Goal: Transaction & Acquisition: Book appointment/travel/reservation

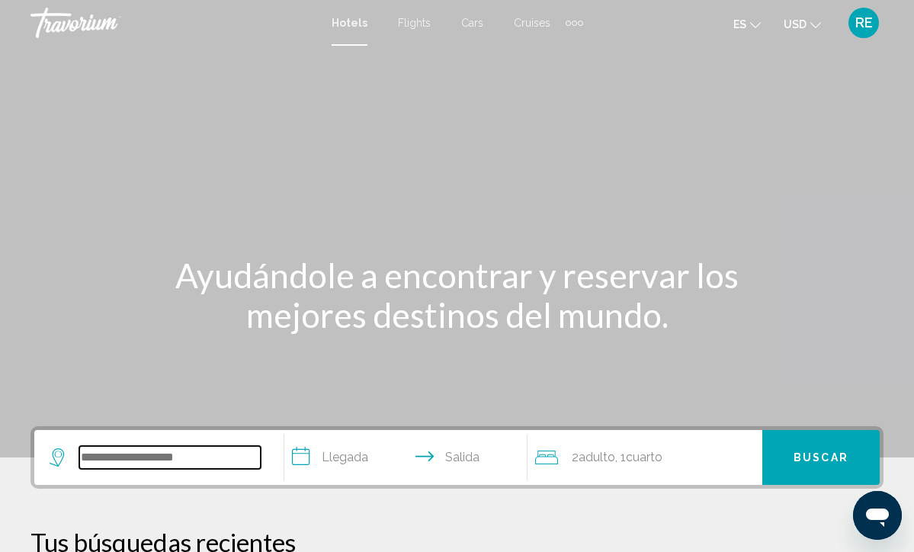
click at [114, 464] on input "Search widget" at bounding box center [169, 457] width 181 height 23
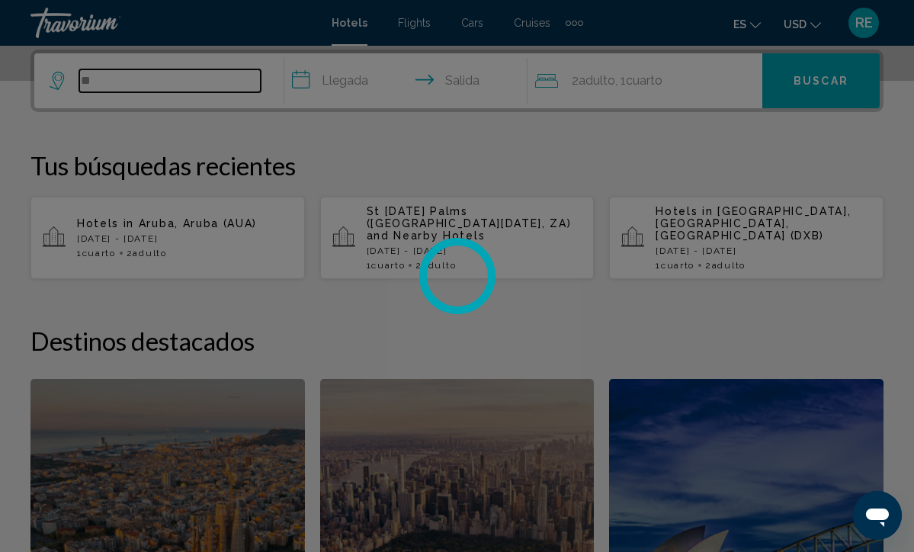
type input "*"
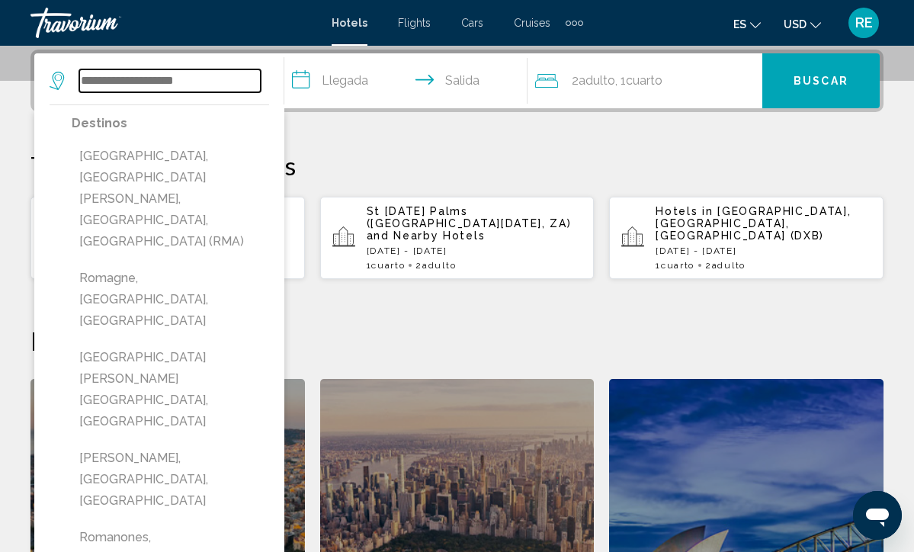
click at [98, 84] on input "Search widget" at bounding box center [169, 80] width 181 height 23
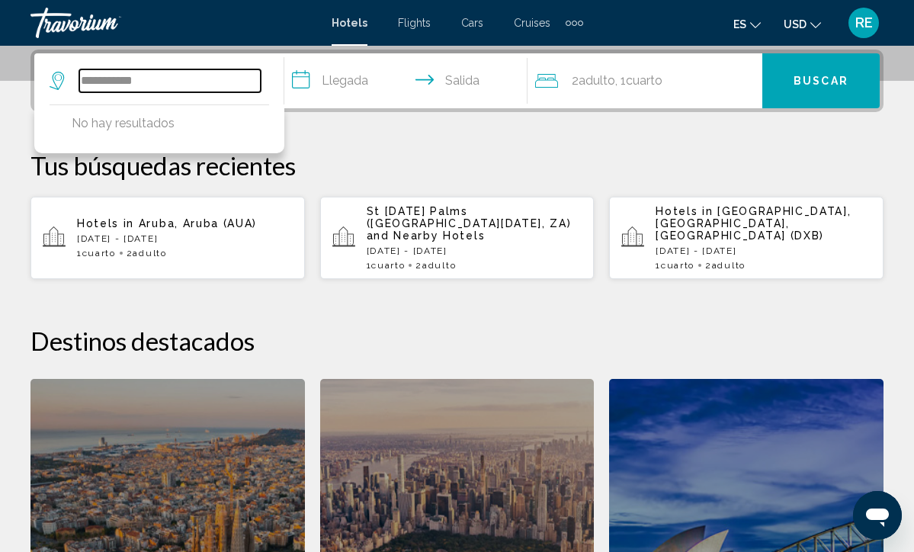
click at [208, 84] on input "**********" at bounding box center [169, 80] width 181 height 23
type input "*"
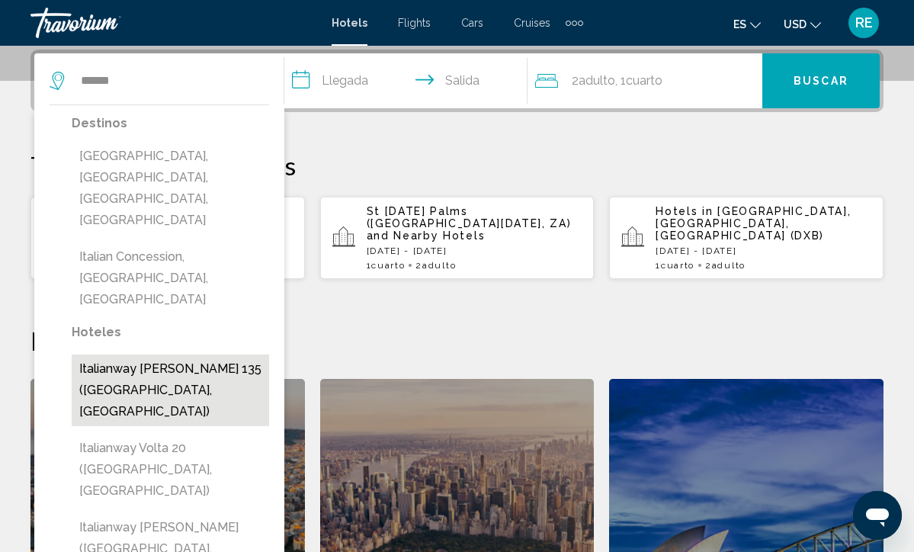
click at [179, 355] on button "Italianway [PERSON_NAME] 135 ([GEOGRAPHIC_DATA], [GEOGRAPHIC_DATA])" at bounding box center [171, 391] width 198 height 72
type input "**********"
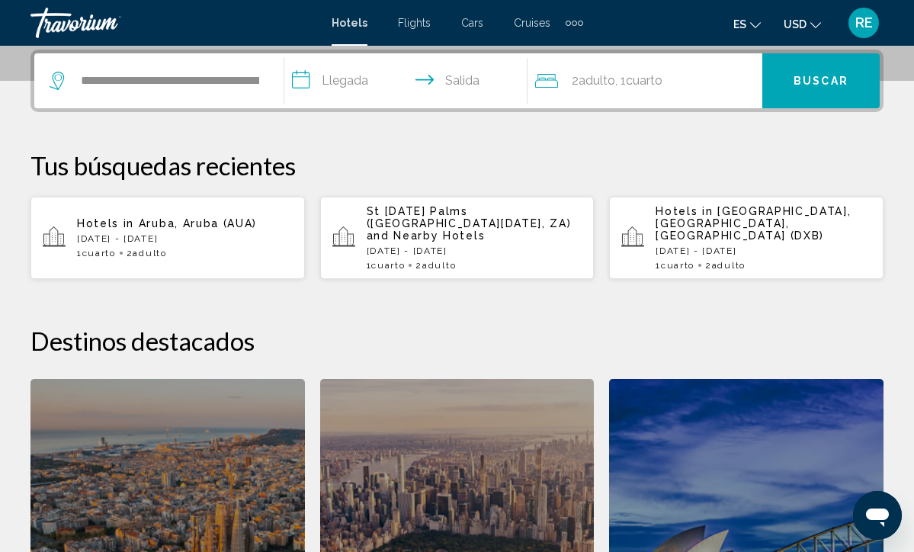
click at [359, 85] on input "**********" at bounding box center [408, 82] width 249 height 59
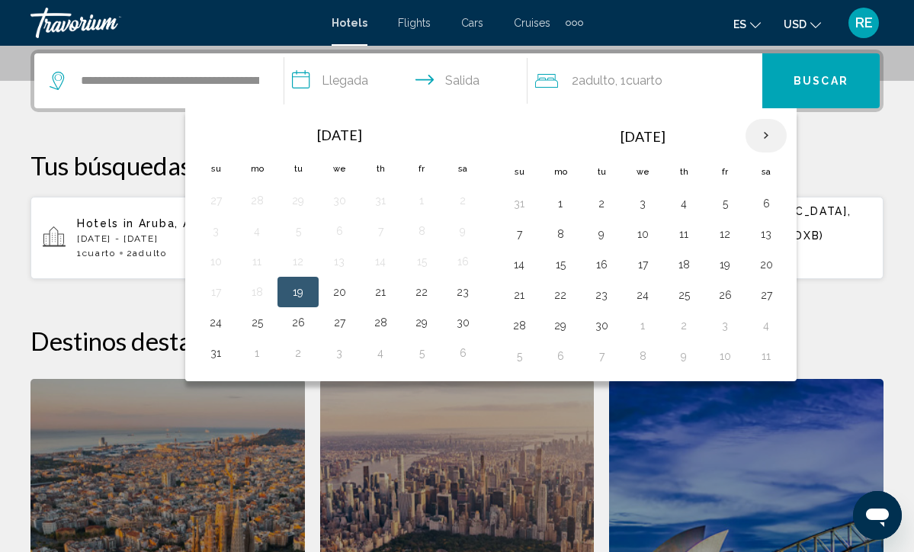
click at [774, 134] on th "Next month" at bounding box center [766, 136] width 41 height 34
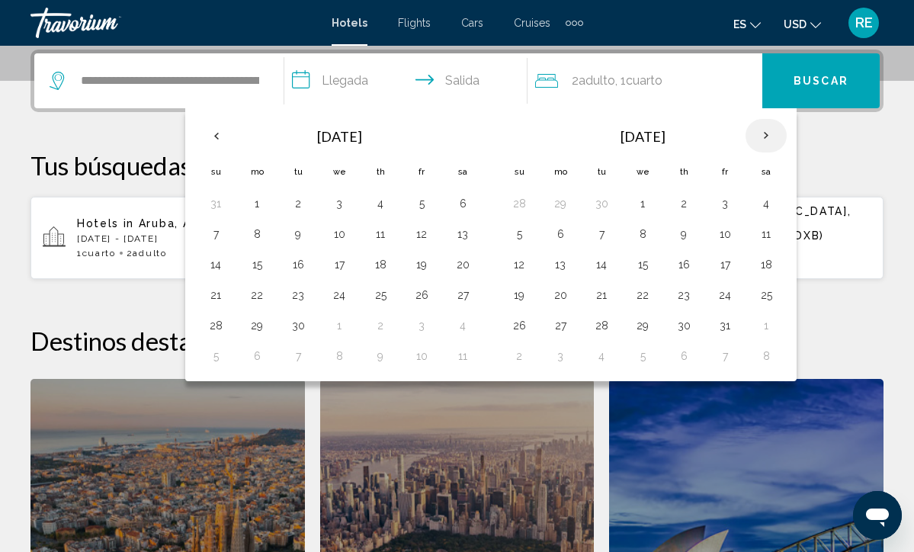
click at [774, 134] on th "Next month" at bounding box center [766, 136] width 41 height 34
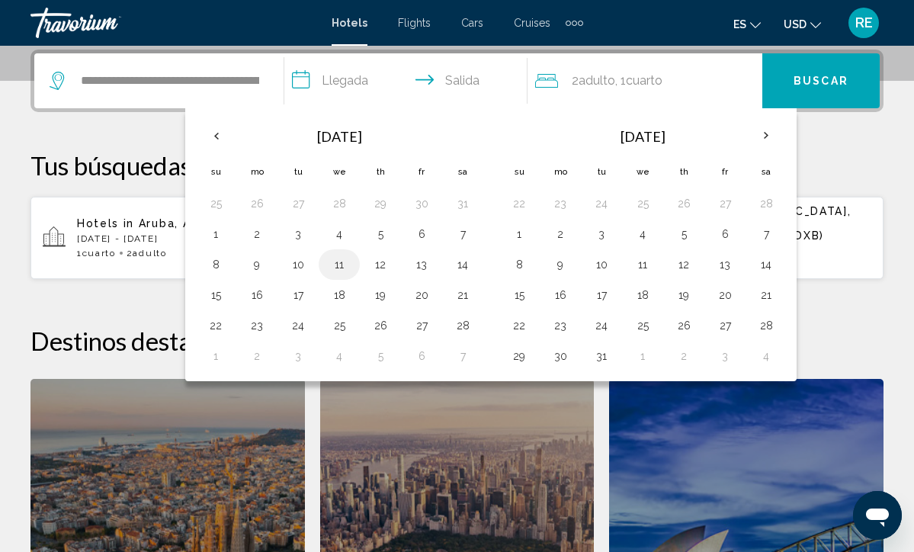
click at [342, 267] on button "11" at bounding box center [339, 264] width 24 height 21
click at [464, 264] on button "14" at bounding box center [463, 264] width 24 height 21
type input "**********"
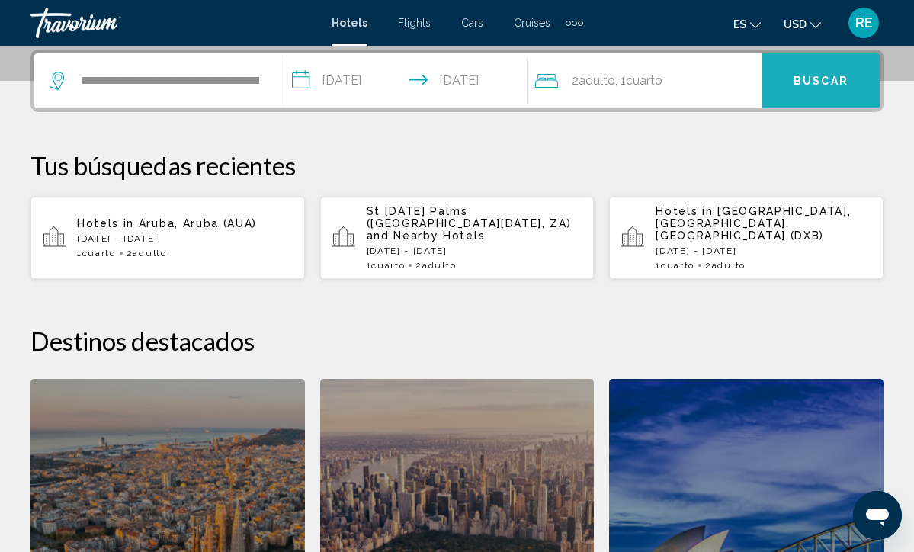
click at [824, 86] on span "Buscar" at bounding box center [821, 81] width 55 height 12
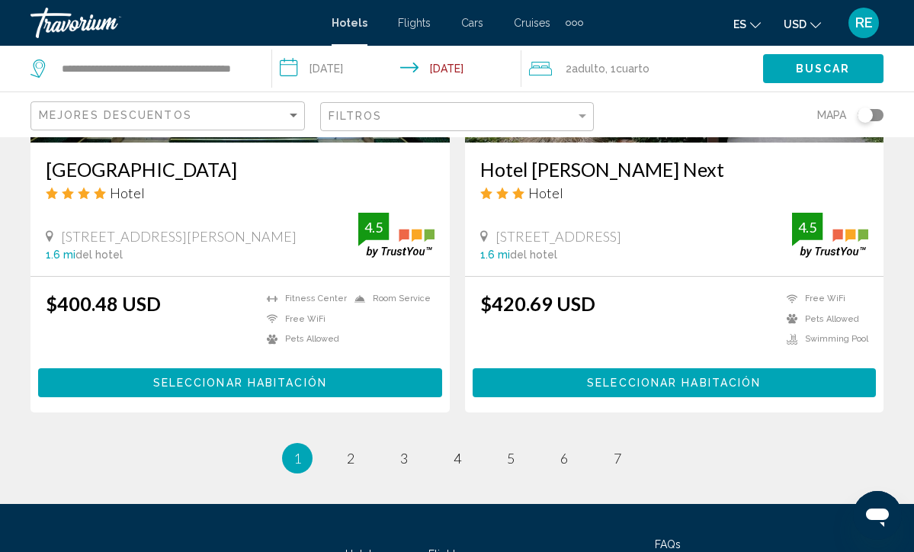
scroll to position [3021, 0]
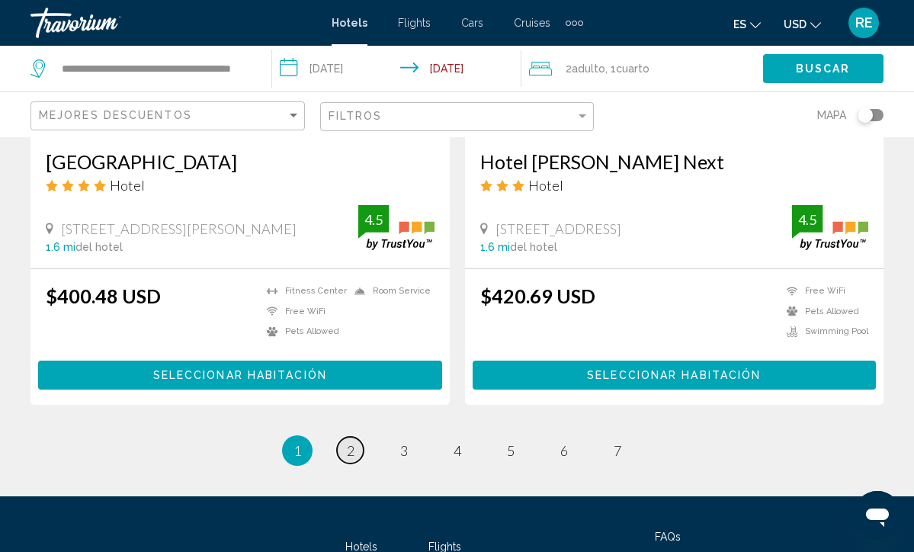
click at [349, 451] on span "2" at bounding box center [351, 450] width 8 height 17
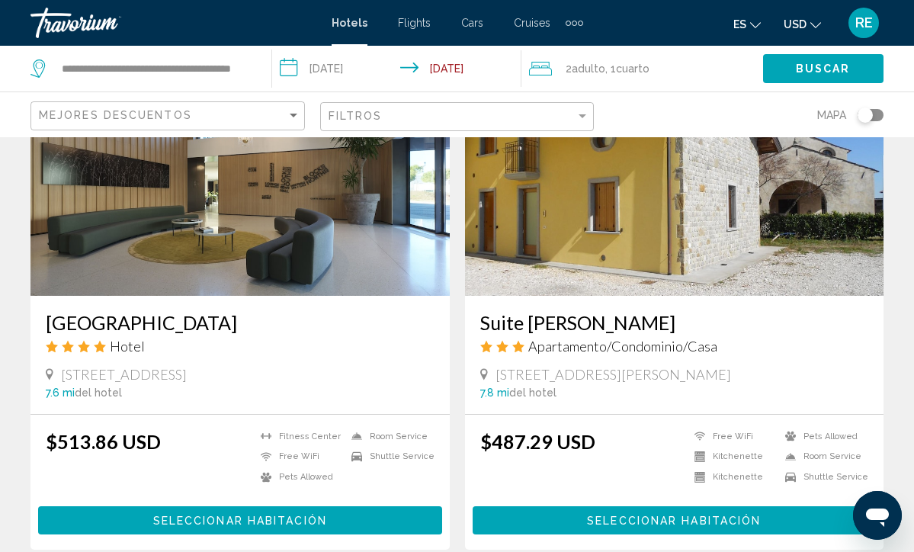
scroll to position [1778, 0]
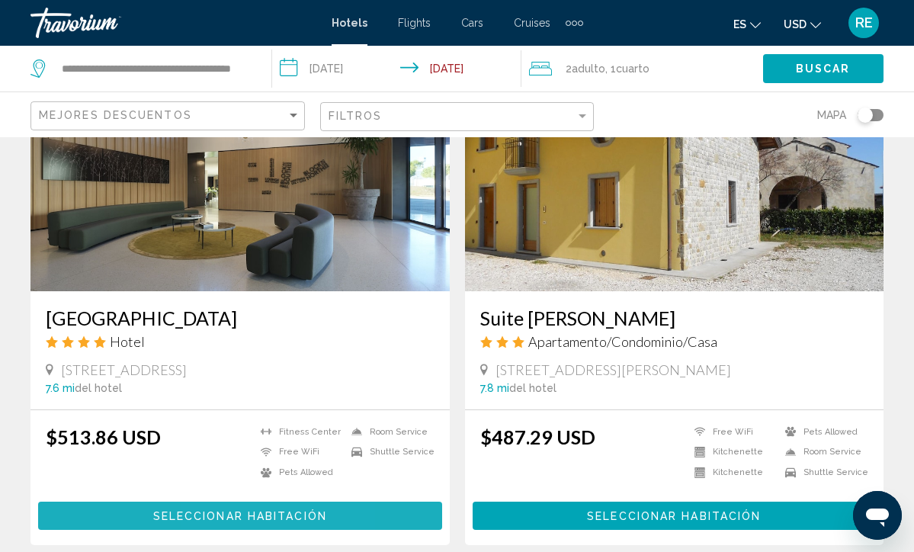
click at [215, 520] on span "Seleccionar habitación" at bounding box center [240, 516] width 174 height 12
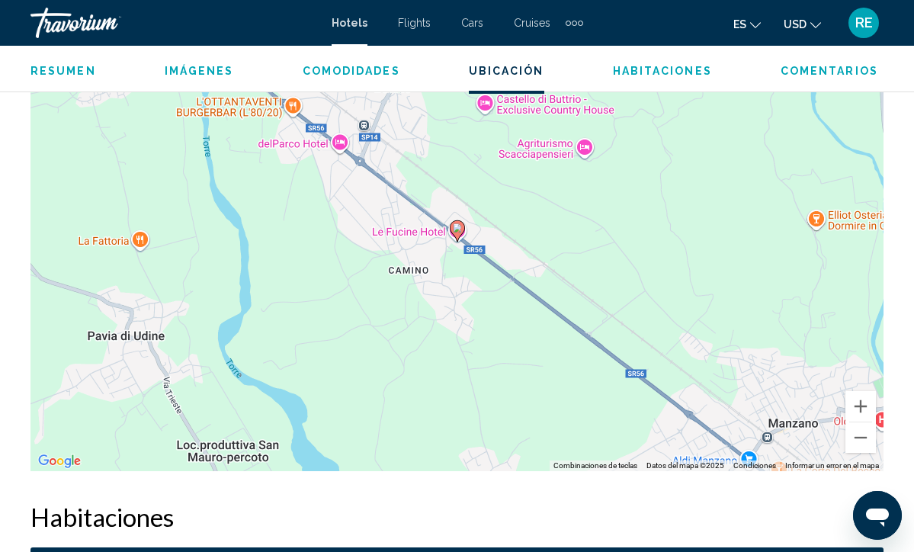
scroll to position [1792, 0]
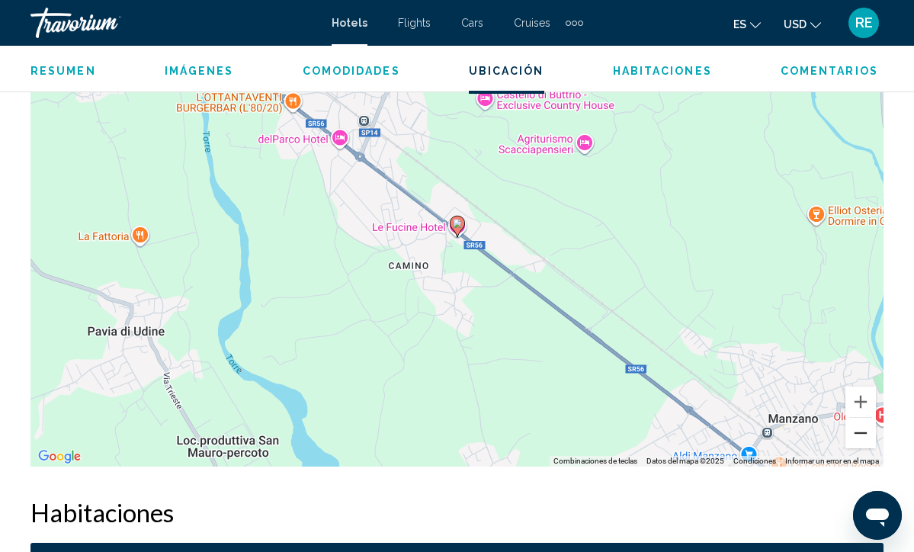
click at [864, 429] on button "Alejar" at bounding box center [861, 433] width 31 height 31
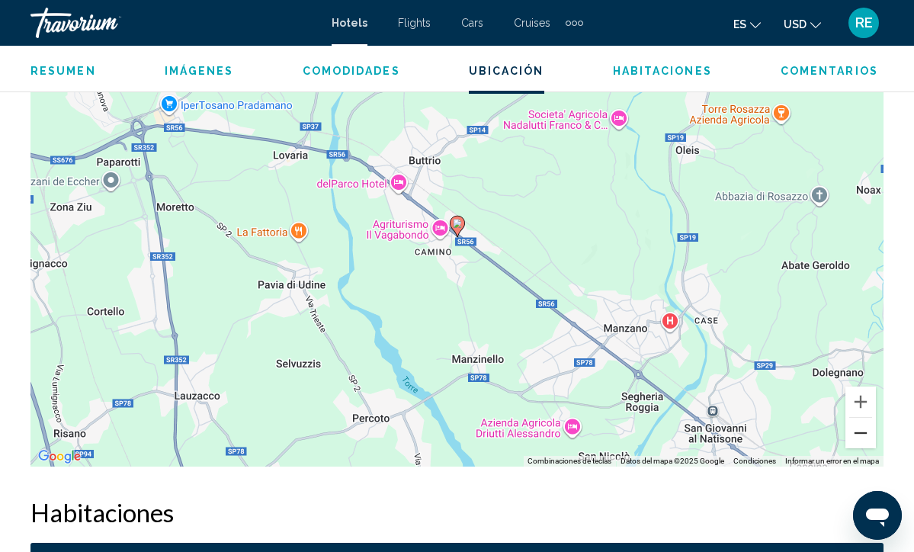
click at [864, 429] on button "Alejar" at bounding box center [861, 433] width 31 height 31
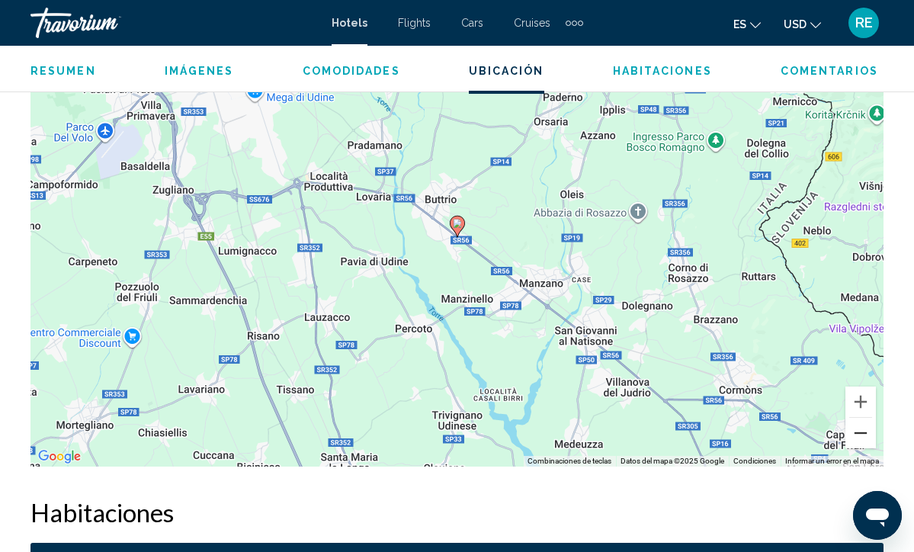
click at [864, 429] on button "Alejar" at bounding box center [861, 433] width 31 height 31
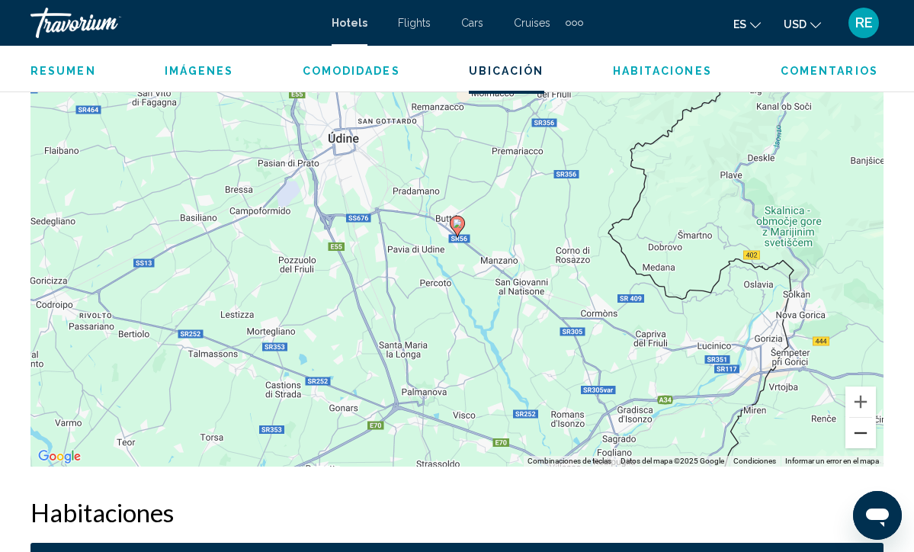
click at [864, 429] on button "Alejar" at bounding box center [861, 433] width 31 height 31
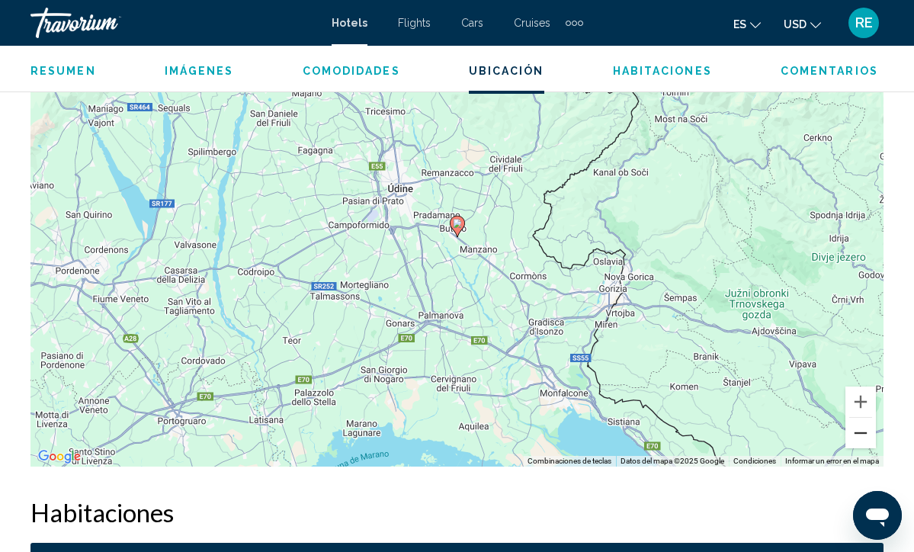
click at [864, 429] on button "Alejar" at bounding box center [861, 433] width 31 height 31
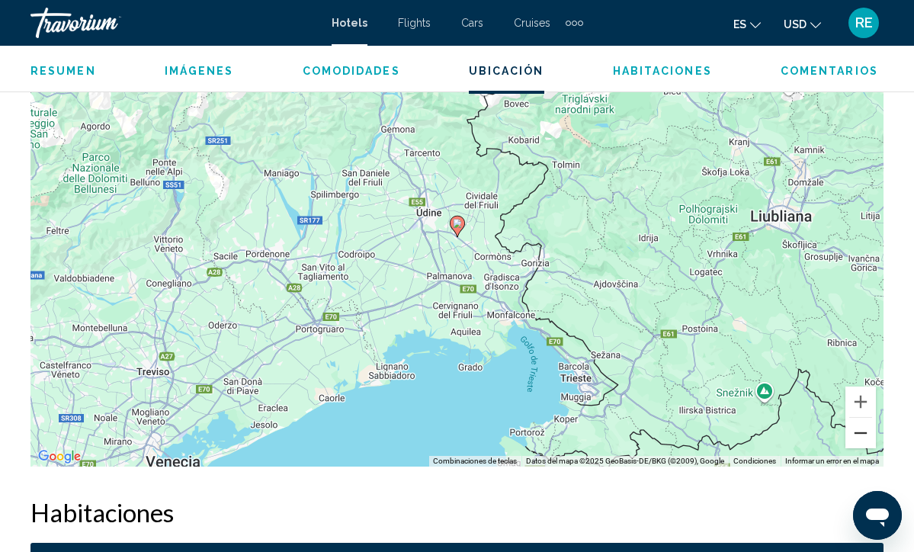
click at [864, 429] on button "Alejar" at bounding box center [861, 433] width 31 height 31
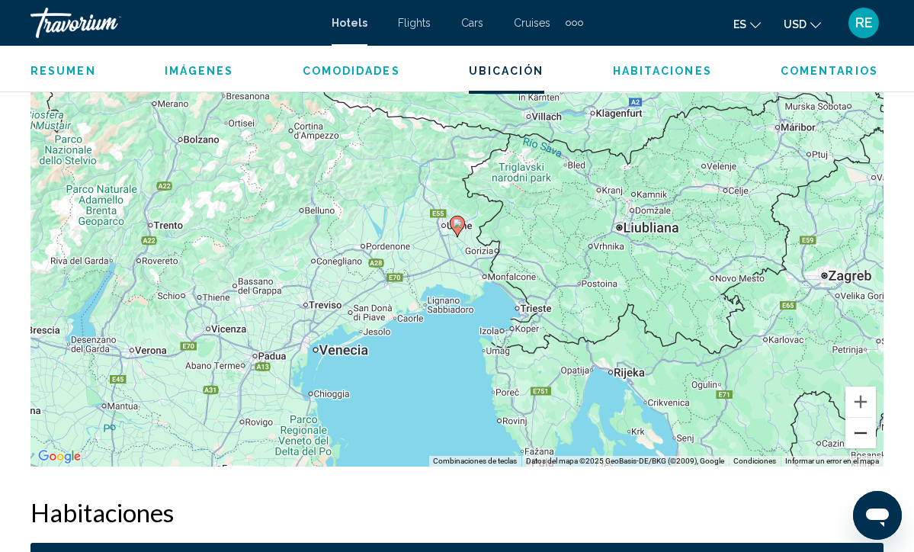
click at [864, 429] on button "Alejar" at bounding box center [861, 433] width 31 height 31
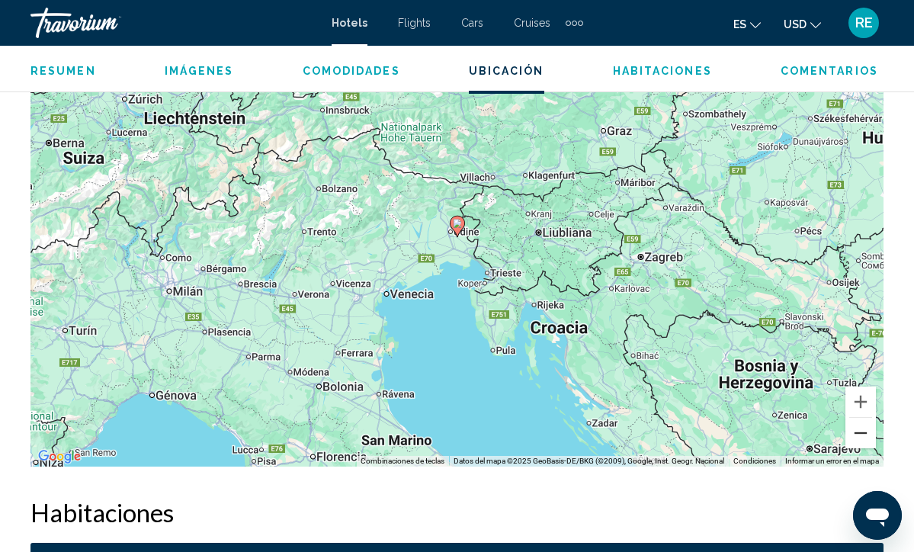
click at [864, 429] on button "Alejar" at bounding box center [861, 433] width 31 height 31
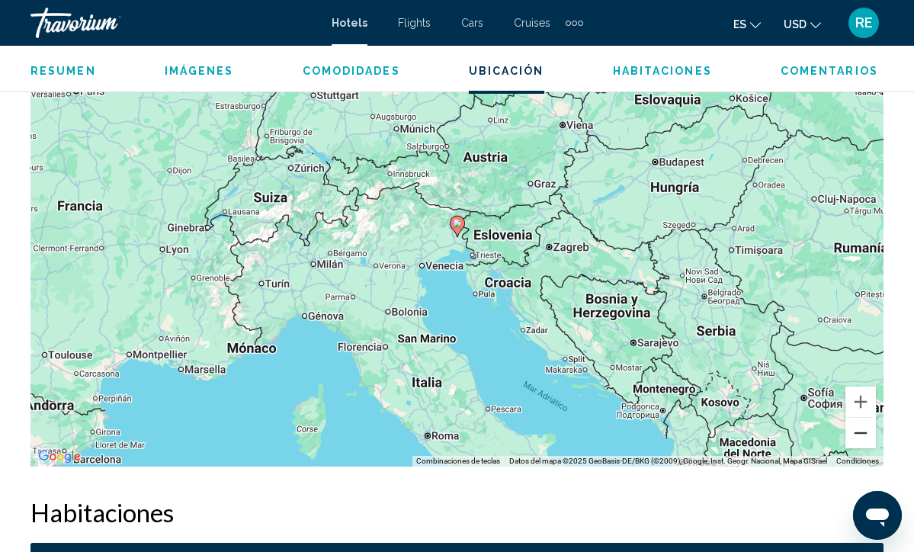
click at [864, 429] on button "Alejar" at bounding box center [861, 433] width 31 height 31
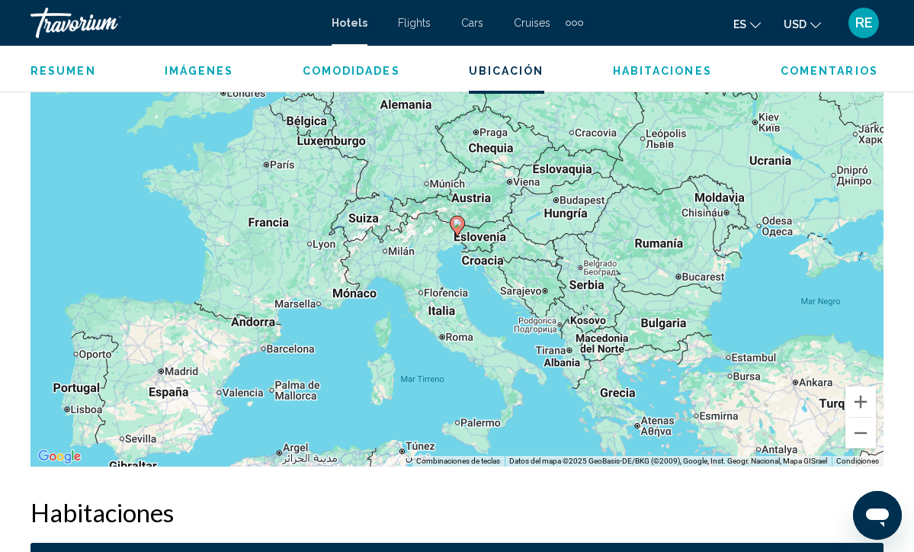
click at [450, 344] on div "Para activar la función de arrastrar con el teclado, presiona Alt + Intro. Una …" at bounding box center [457, 238] width 853 height 458
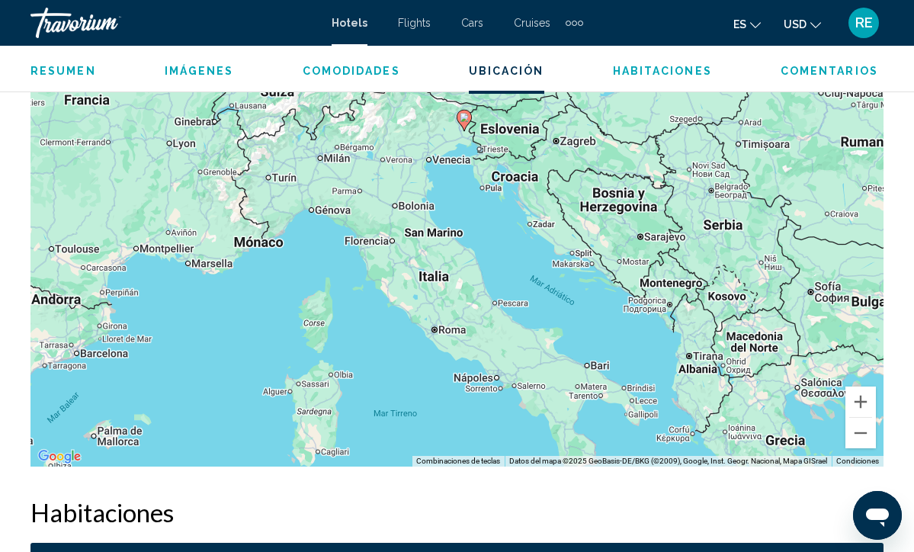
click at [449, 343] on div "Para activar la función de arrastrar con el teclado, presiona Alt + Intro. Una …" at bounding box center [457, 238] width 853 height 458
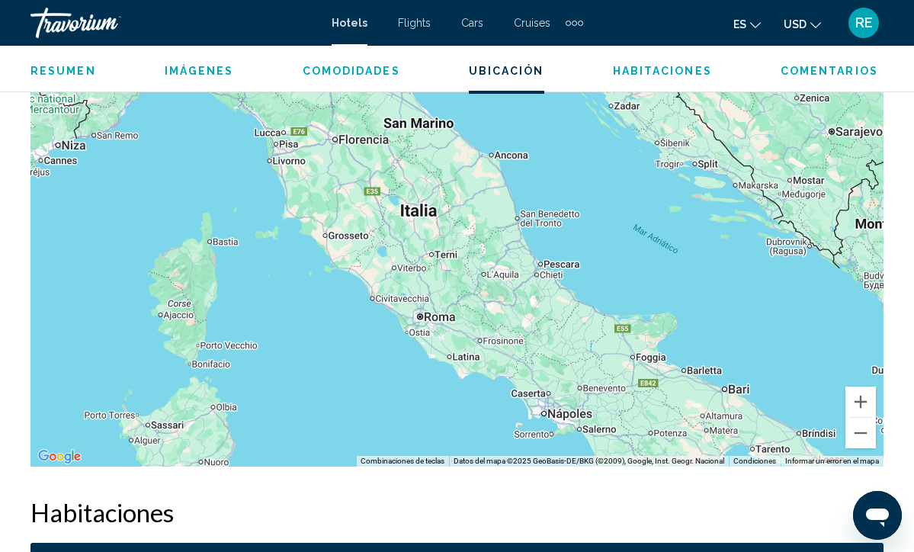
click at [435, 332] on div "Para activar la función de arrastrar con el teclado, presiona Alt + Intro. Una …" at bounding box center [457, 238] width 853 height 458
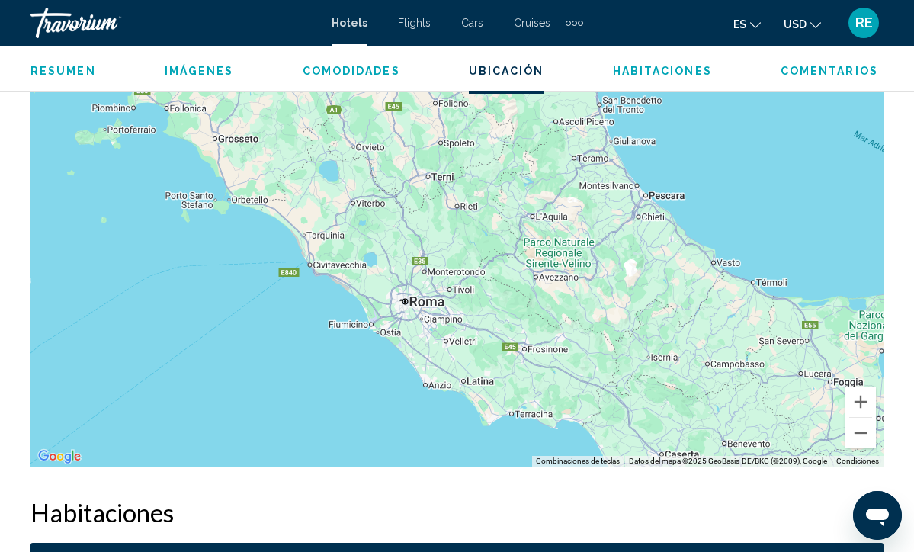
click at [426, 320] on div "Main content" at bounding box center [457, 238] width 853 height 458
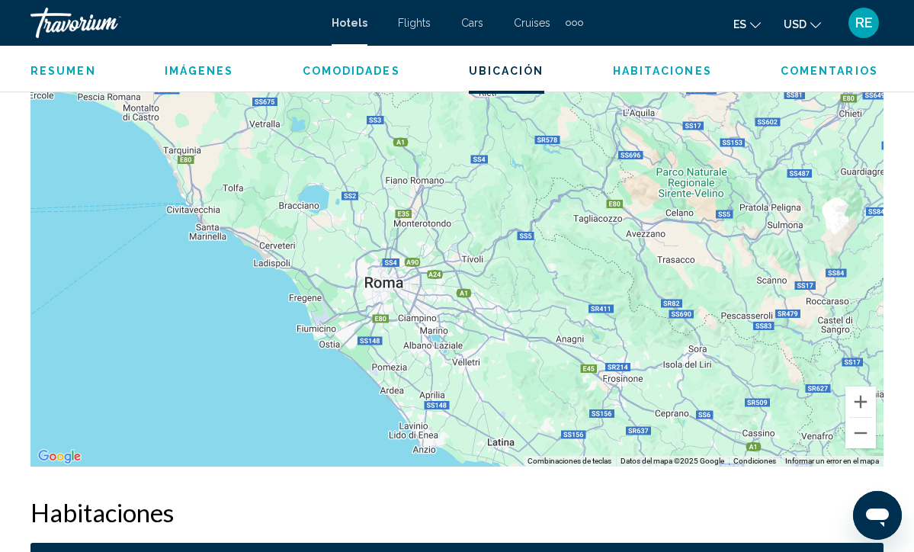
click at [406, 299] on div "Main content" at bounding box center [457, 238] width 853 height 458
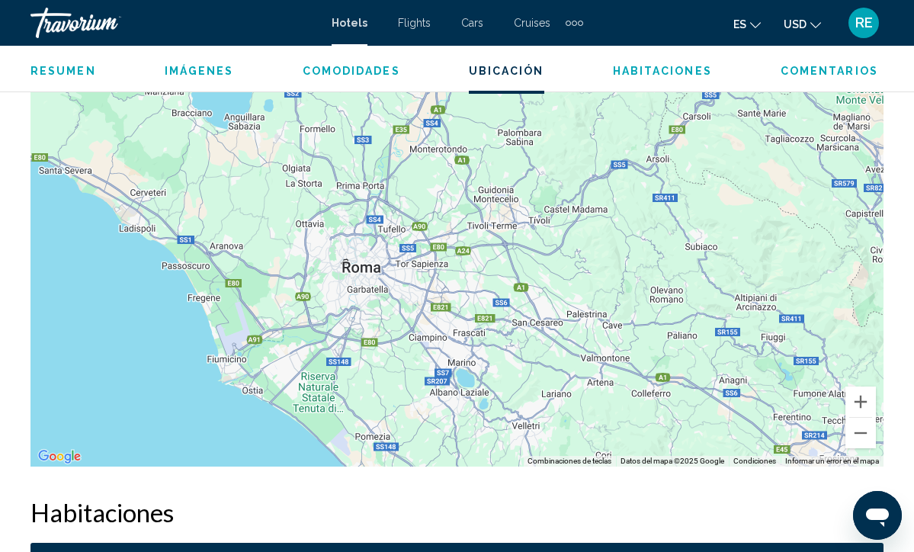
click at [406, 299] on div "Main content" at bounding box center [457, 238] width 853 height 458
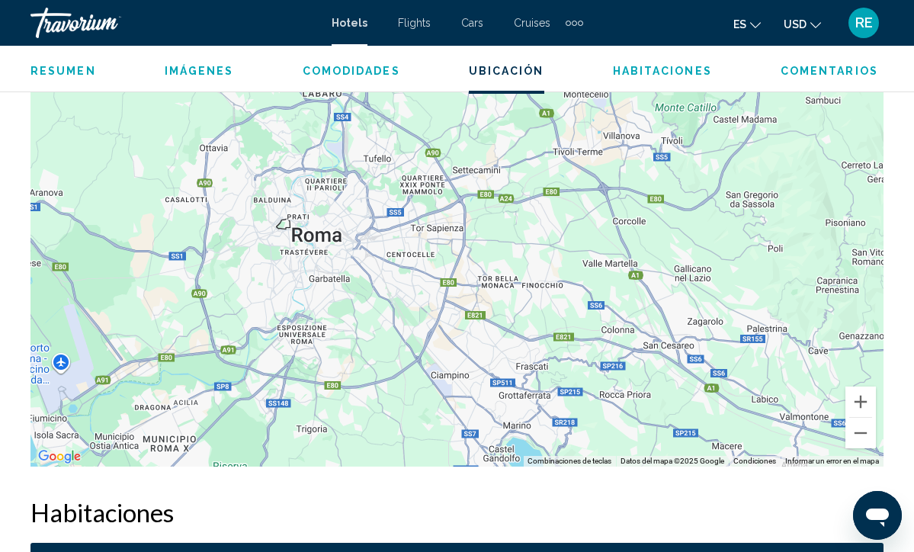
click at [386, 234] on div "Main content" at bounding box center [457, 238] width 853 height 458
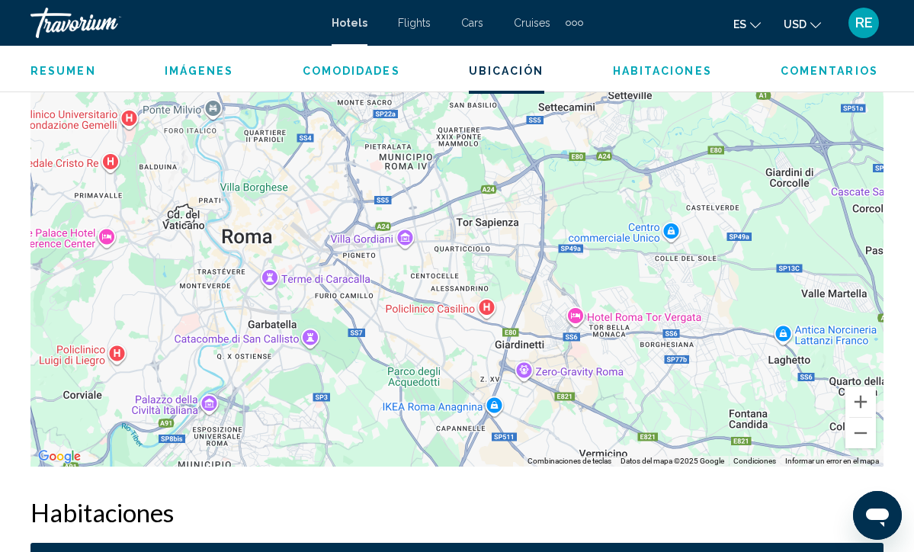
click at [310, 232] on div "Main content" at bounding box center [457, 238] width 853 height 458
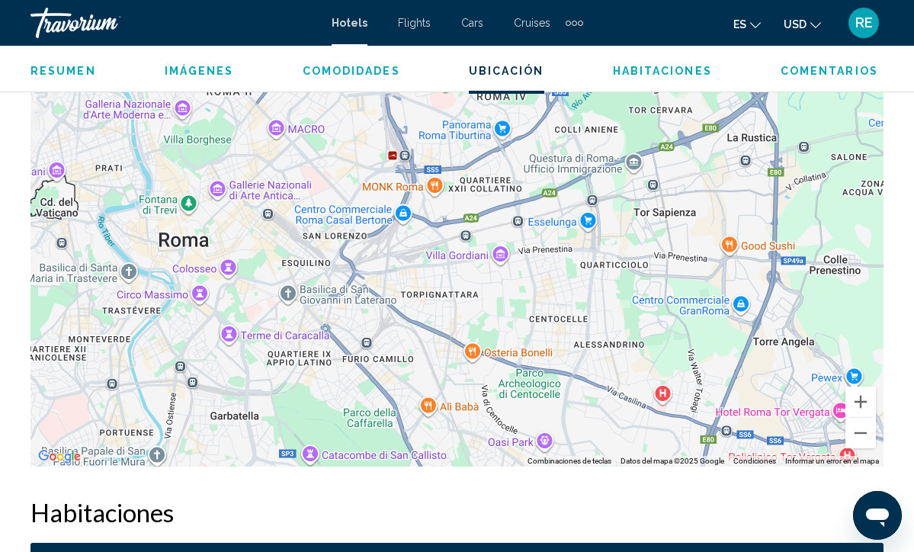
click at [333, 216] on div "Main content" at bounding box center [457, 238] width 853 height 458
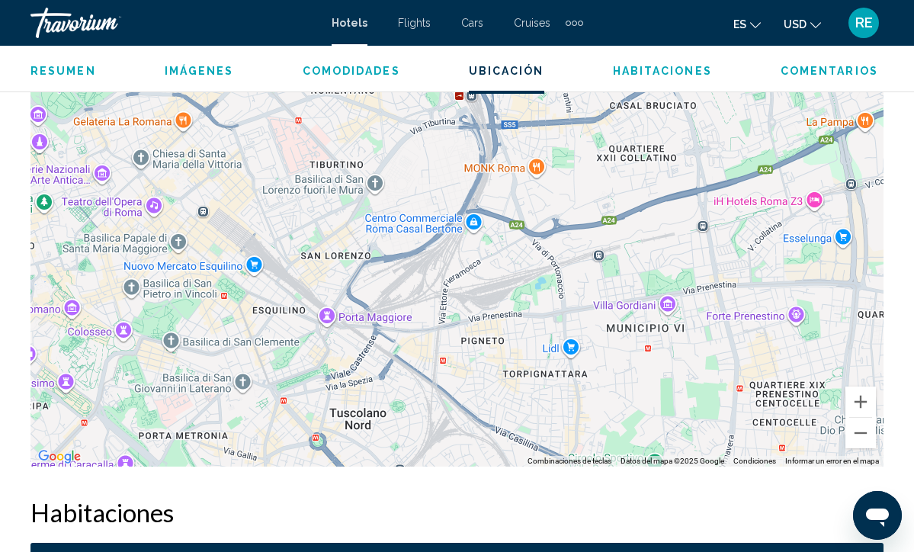
click at [327, 219] on div "Main content" at bounding box center [457, 238] width 853 height 458
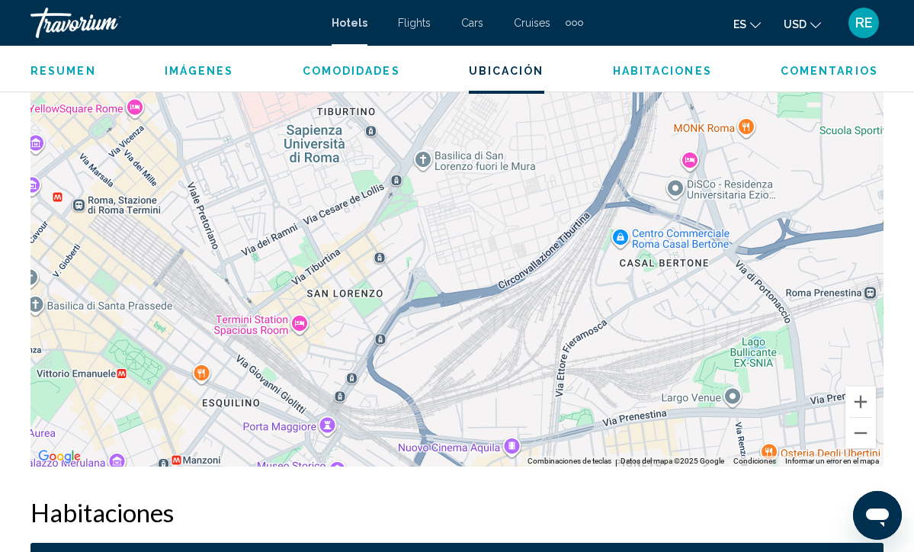
click at [135, 116] on div "Main content" at bounding box center [457, 238] width 853 height 458
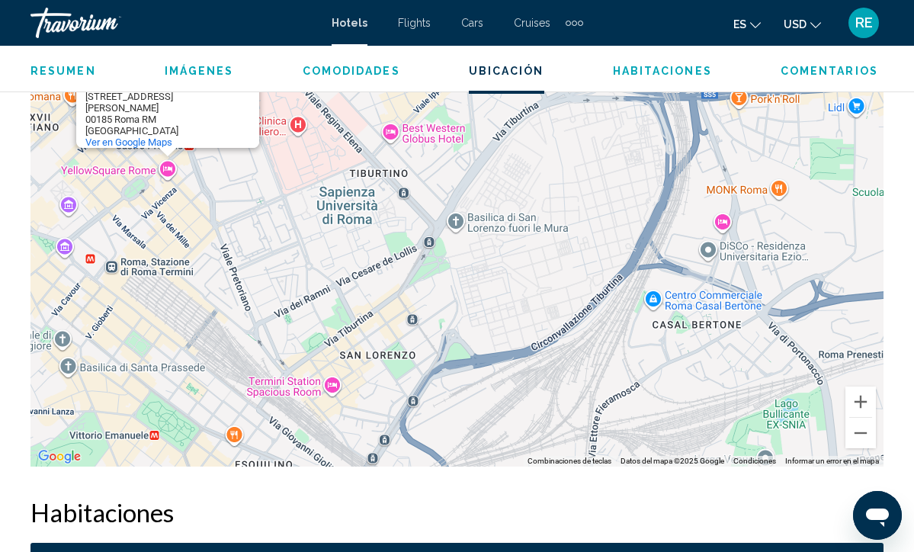
click at [135, 111] on div "[STREET_ADDRESS][PERSON_NAME]" at bounding box center [172, 114] width 174 height 46
click at [165, 164] on div "YellowSquare [GEOGRAPHIC_DATA] YellowSquare [GEOGRAPHIC_DATA] [STREET_ADDRESS][…" at bounding box center [457, 238] width 853 height 458
click at [390, 135] on div "YellowSquare [GEOGRAPHIC_DATA] YellowSquare [GEOGRAPHIC_DATA] [STREET_ADDRESS][…" at bounding box center [457, 238] width 853 height 458
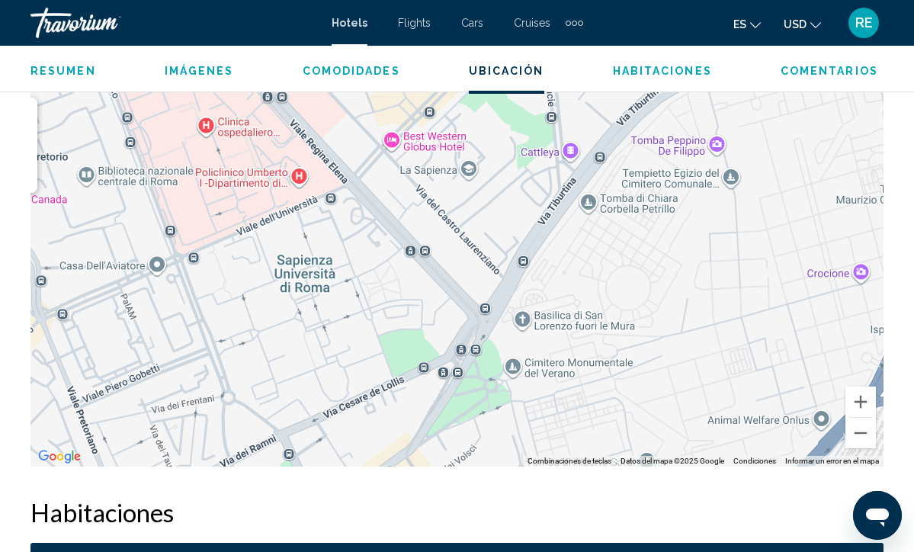
click at [390, 135] on div "YellowSquare [GEOGRAPHIC_DATA] YellowSquare [GEOGRAPHIC_DATA] [STREET_ADDRESS][…" at bounding box center [457, 238] width 853 height 458
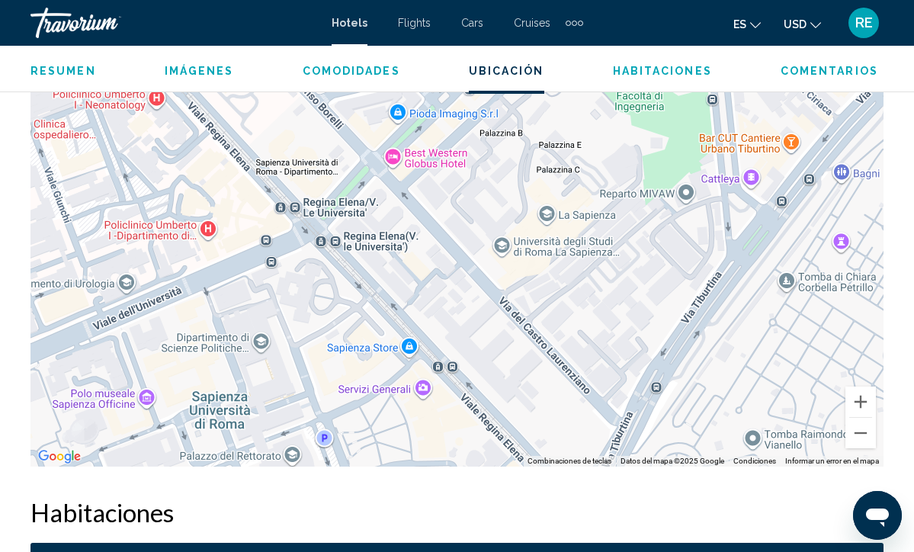
click at [396, 156] on div "YellowSquare [GEOGRAPHIC_DATA] YellowSquare [GEOGRAPHIC_DATA] [STREET_ADDRESS][…" at bounding box center [457, 238] width 853 height 458
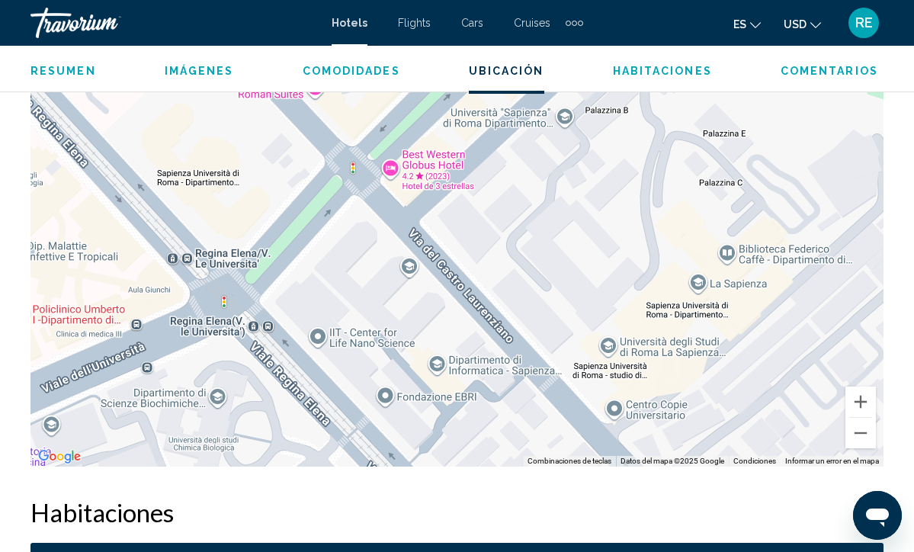
click at [424, 182] on div "YellowSquare [GEOGRAPHIC_DATA] YellowSquare [GEOGRAPHIC_DATA] [STREET_ADDRESS][…" at bounding box center [457, 238] width 853 height 458
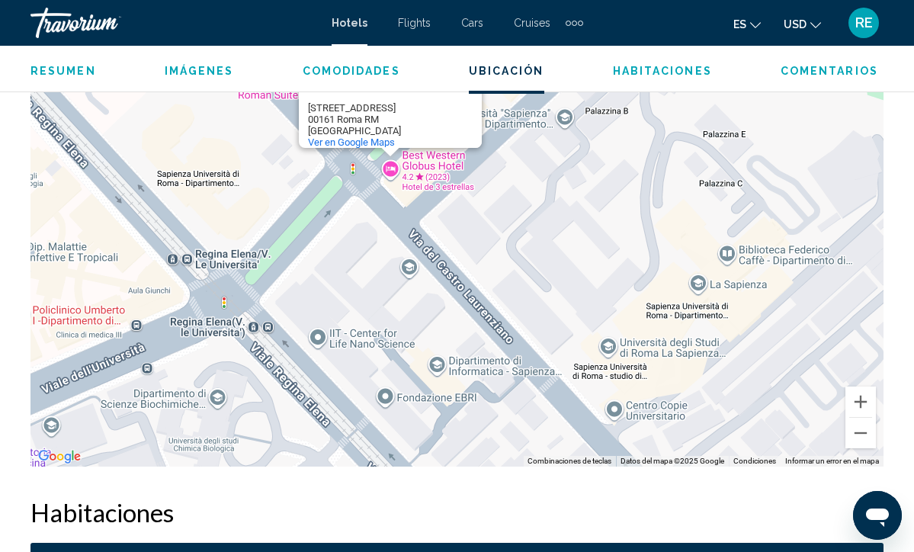
click at [424, 175] on div "Best Western Hotel Globus Best Western Hotel Globus [STREET_ADDRESS] Ver en Goo…" at bounding box center [457, 238] width 853 height 458
click at [424, 188] on div "Best Western Hotel Globus Best Western Hotel Globus [STREET_ADDRESS] Ver en Goo…" at bounding box center [457, 238] width 853 height 458
click at [360, 136] on span "Ver en Google Maps" at bounding box center [351, 141] width 87 height 11
click at [358, 26] on span "Hotels" at bounding box center [350, 23] width 36 height 12
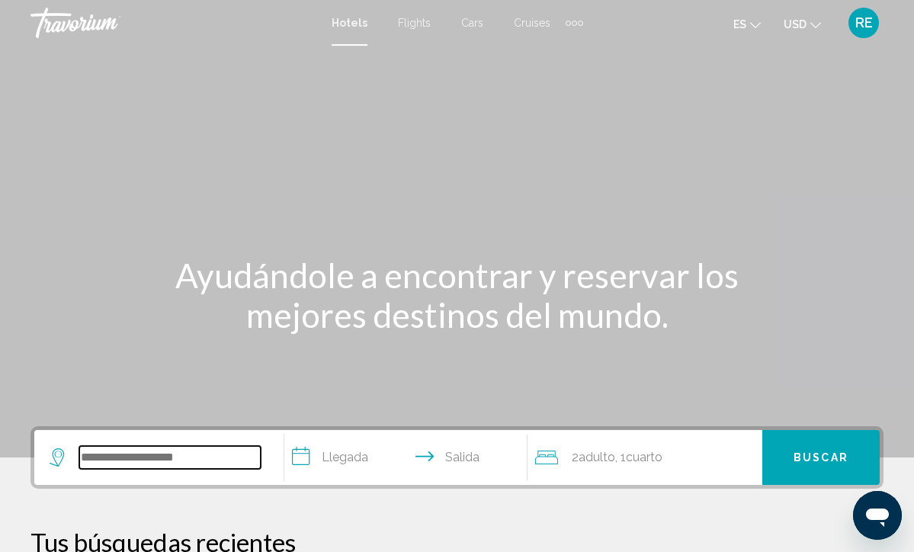
click at [210, 466] on input "Search widget" at bounding box center [169, 457] width 181 height 23
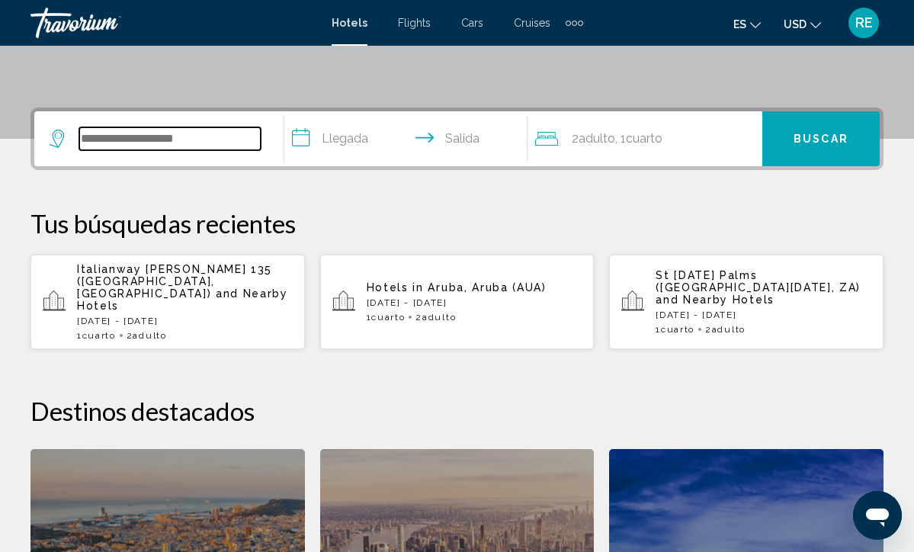
scroll to position [377, 0]
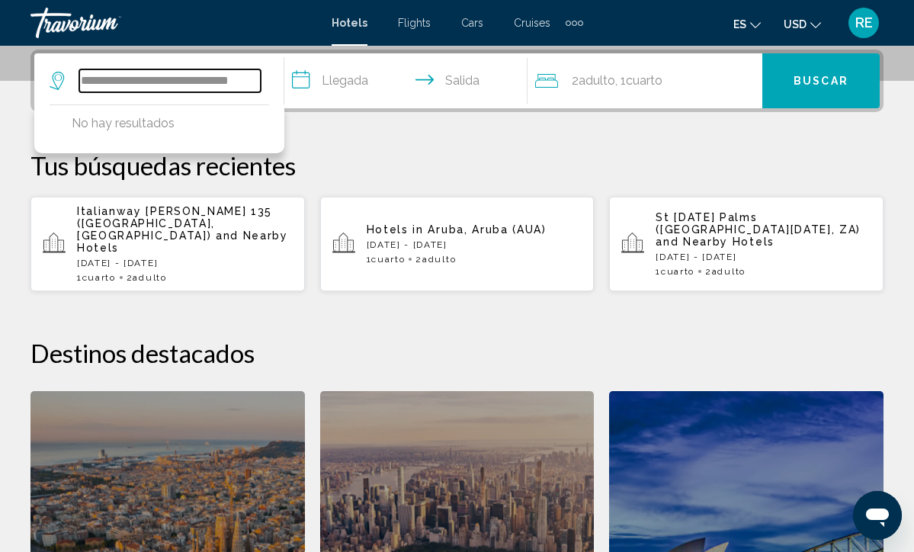
click at [170, 85] on input "**********" at bounding box center [169, 80] width 181 height 23
type input "**********"
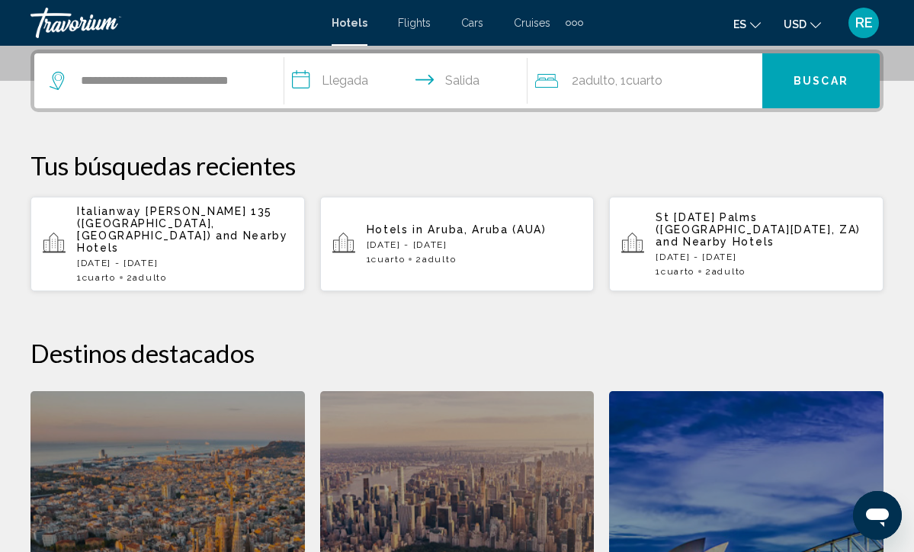
click at [326, 82] on input "**********" at bounding box center [408, 82] width 249 height 59
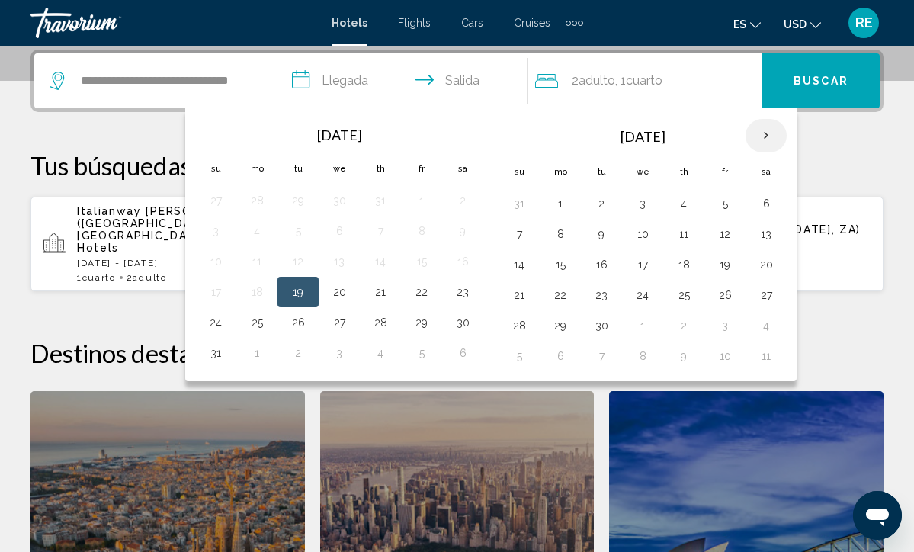
click at [768, 141] on th "Next month" at bounding box center [766, 136] width 41 height 34
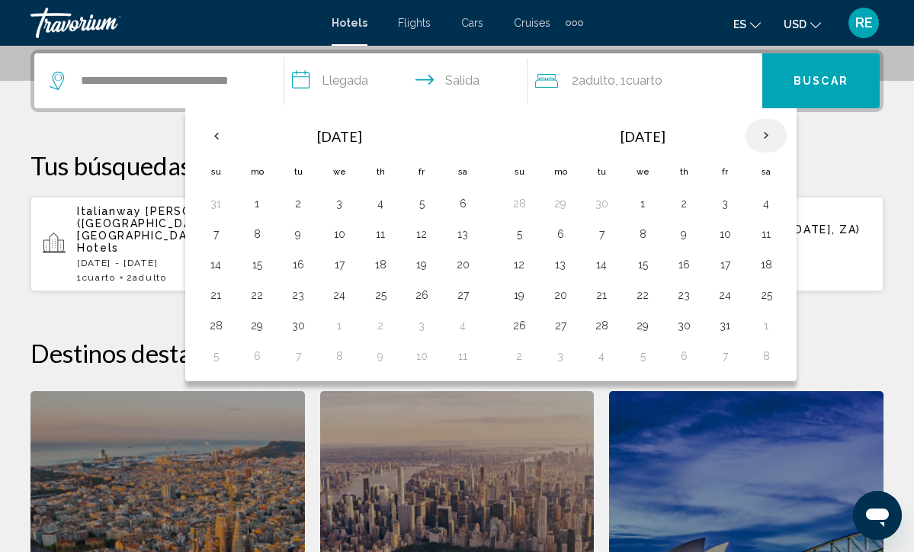
click at [768, 141] on th "Next month" at bounding box center [766, 136] width 41 height 34
click at [650, 271] on button "11" at bounding box center [643, 264] width 24 height 21
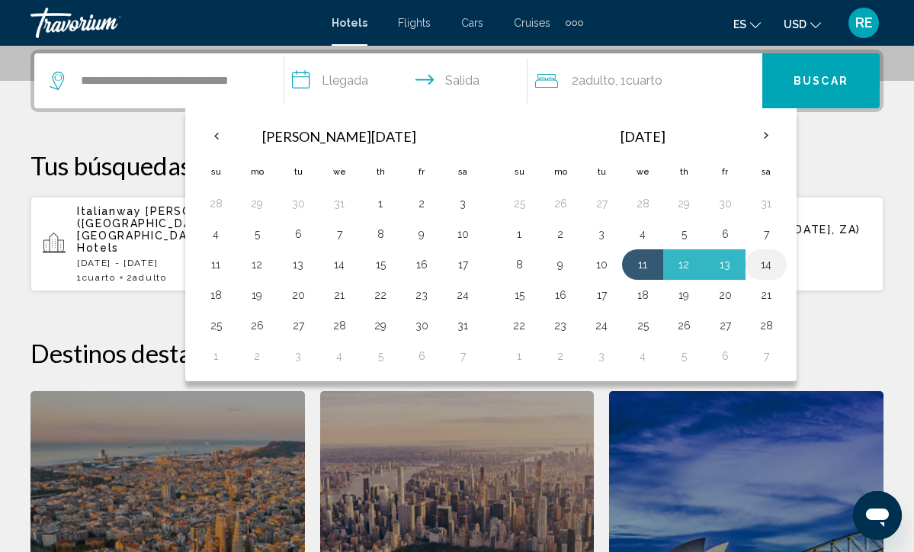
click at [769, 271] on button "14" at bounding box center [766, 264] width 24 height 21
type input "**********"
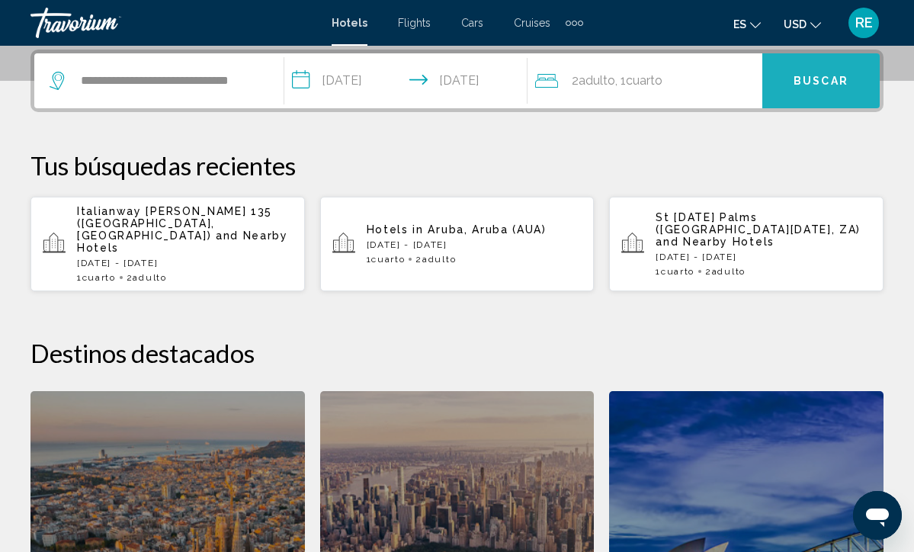
click at [827, 90] on button "Buscar" at bounding box center [821, 80] width 117 height 55
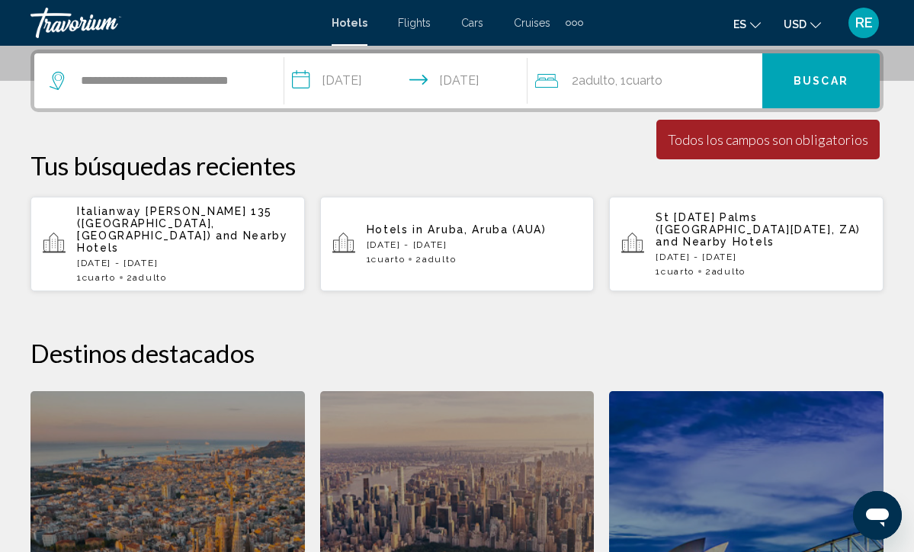
click at [804, 127] on div "La duración mínima de la estadía es de 1 días. Todos los campos son obligatorio…" at bounding box center [768, 140] width 223 height 40
click at [94, 88] on input "**********" at bounding box center [169, 80] width 181 height 23
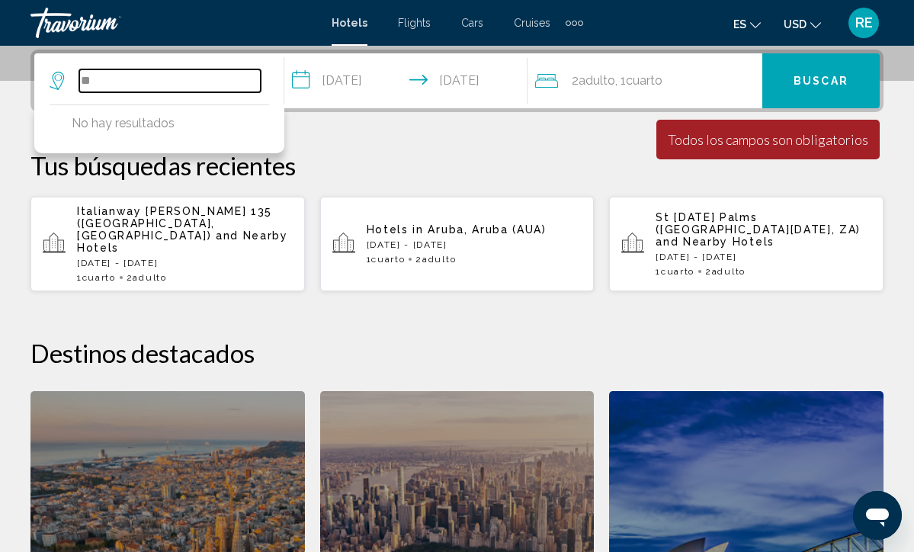
type input "*"
type input "**********"
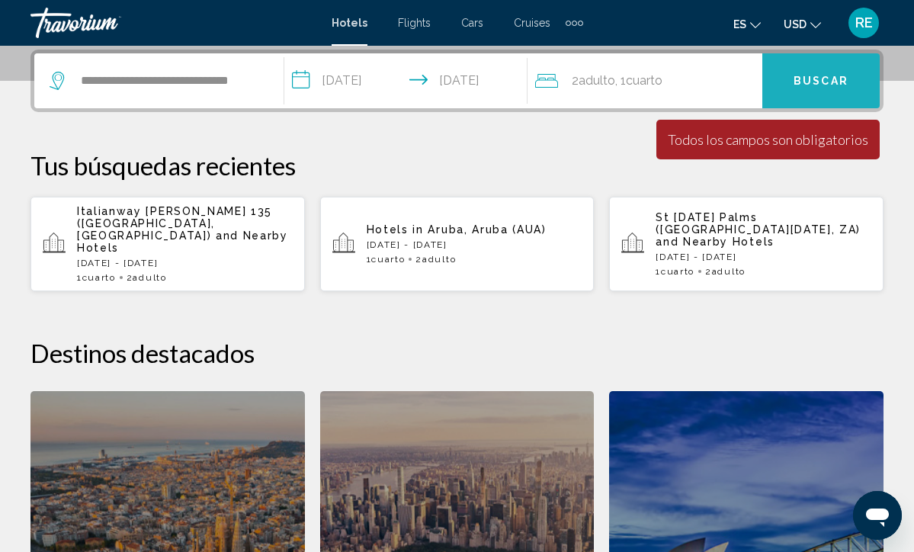
drag, startPoint x: 94, startPoint y: 88, endPoint x: 840, endPoint y: 78, distance: 746.6
click at [840, 78] on span "Buscar" at bounding box center [821, 81] width 55 height 12
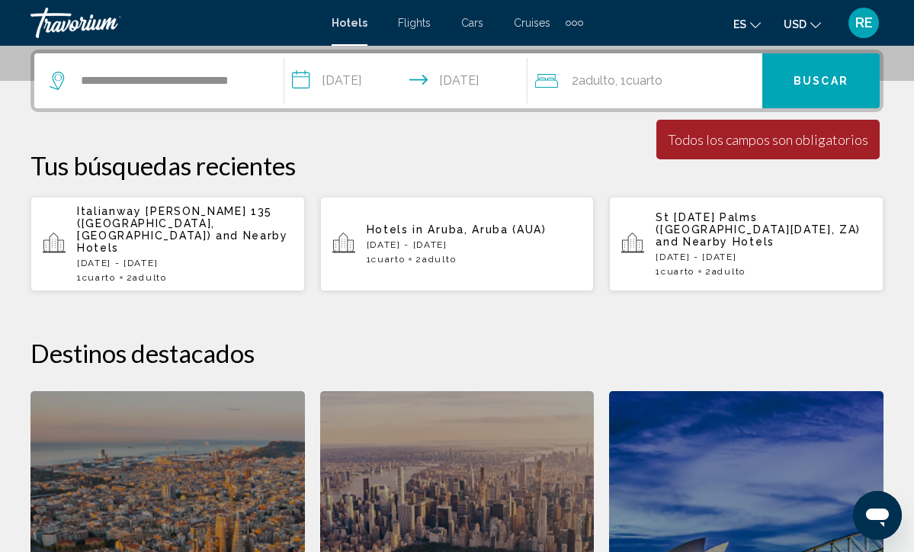
click at [840, 78] on span "Buscar" at bounding box center [821, 81] width 55 height 12
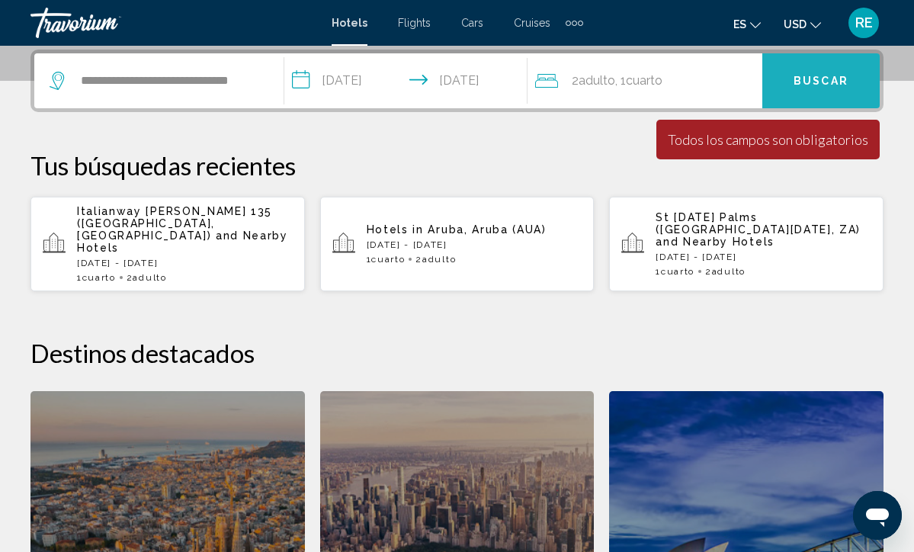
click at [840, 78] on span "Buscar" at bounding box center [821, 81] width 55 height 12
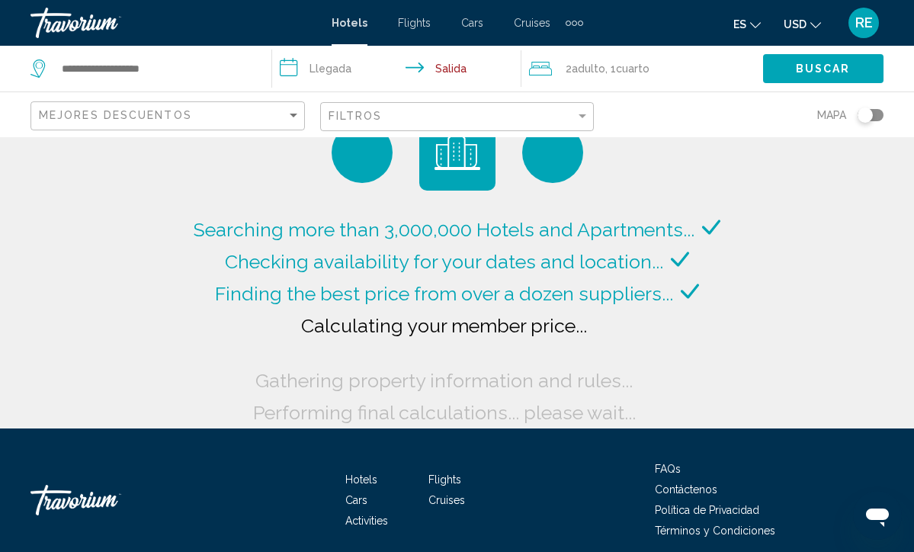
scroll to position [-11, 0]
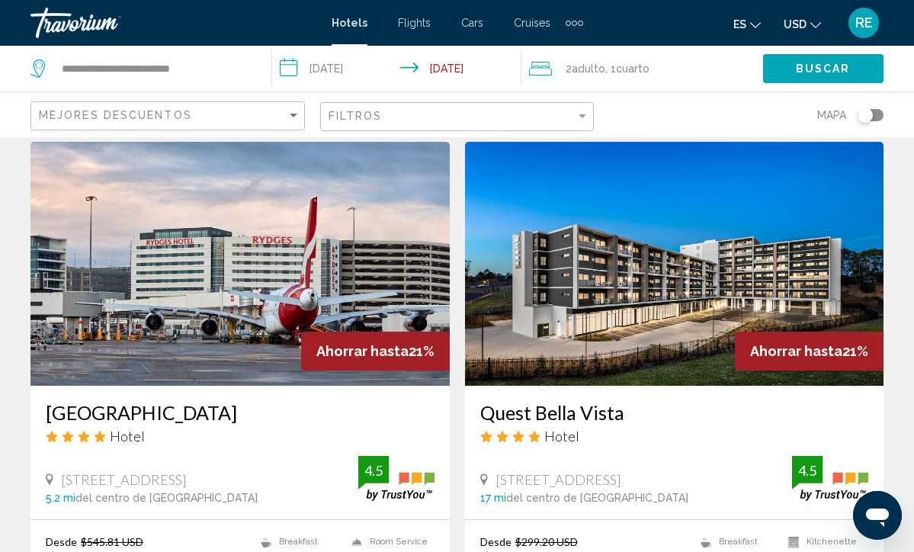
scroll to position [2796, 0]
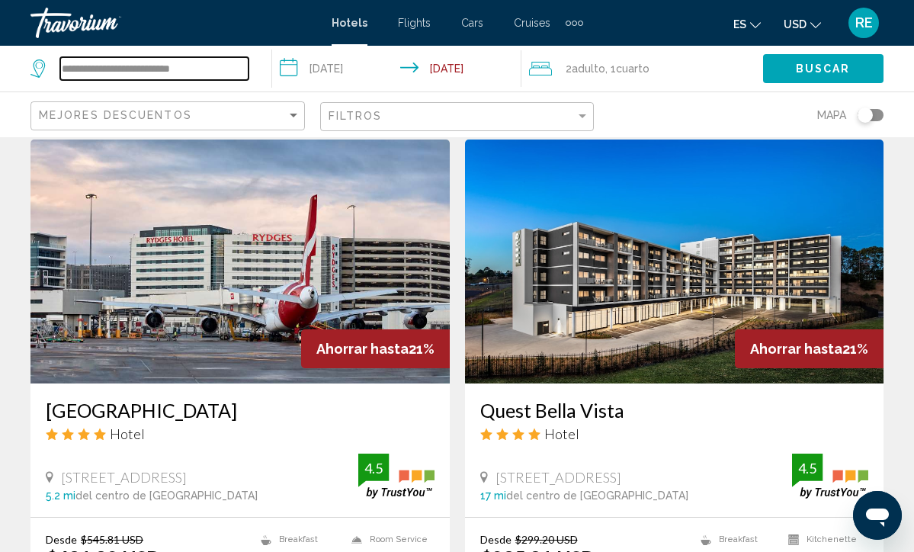
click at [209, 67] on input "**********" at bounding box center [154, 68] width 188 height 23
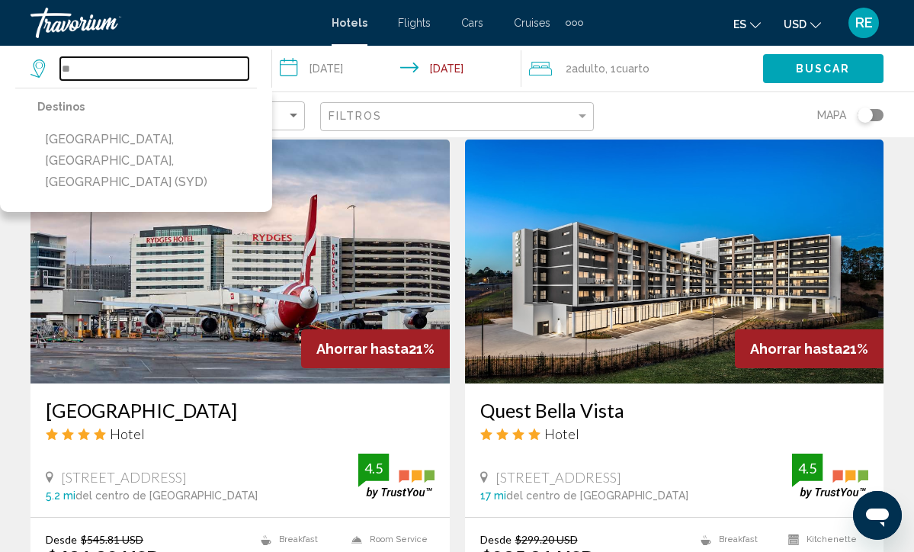
type input "*"
click at [151, 62] on input "Search widget" at bounding box center [154, 68] width 188 height 23
type input "*"
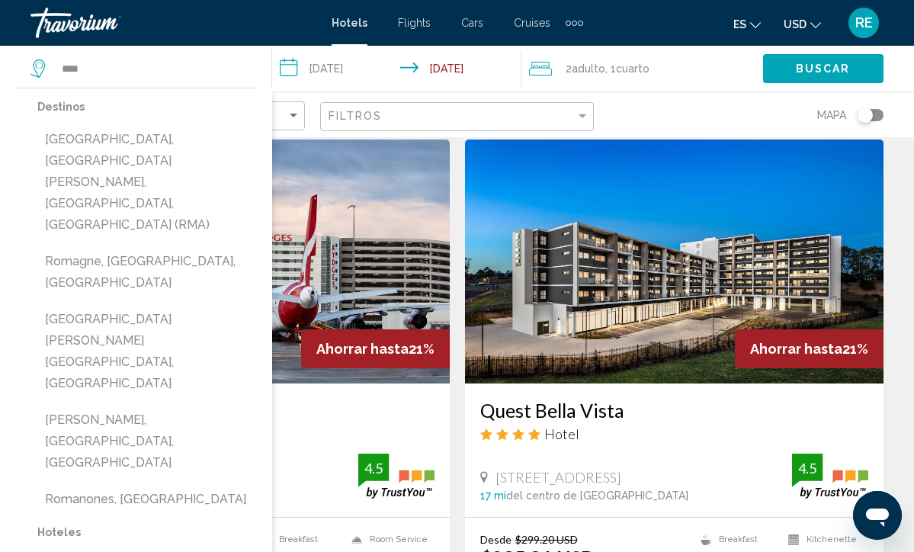
drag, startPoint x: 3, startPoint y: 501, endPoint x: 55, endPoint y: 493, distance: 52.4
click at [5, 499] on div "Destinos [GEOGRAPHIC_DATA], [GEOGRAPHIC_DATA][PERSON_NAME], [GEOGRAPHIC_DATA], …" at bounding box center [136, 545] width 272 height 914
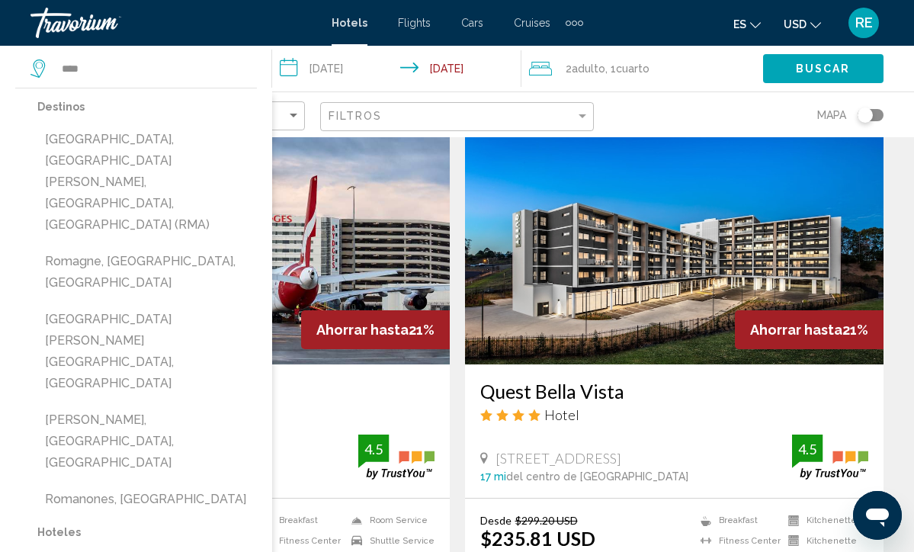
scroll to position [2809, 0]
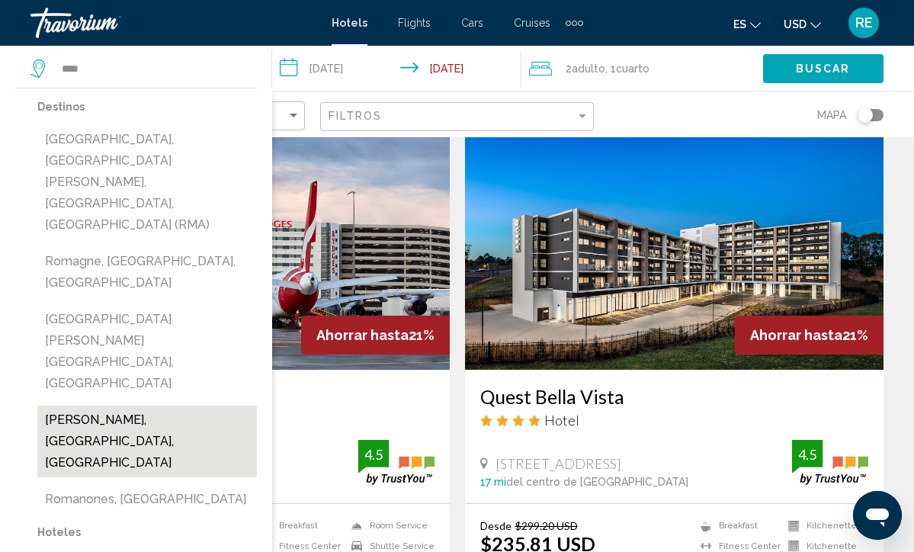
click at [134, 406] on button "[PERSON_NAME], [GEOGRAPHIC_DATA], [GEOGRAPHIC_DATA]" at bounding box center [147, 442] width 220 height 72
type input "**********"
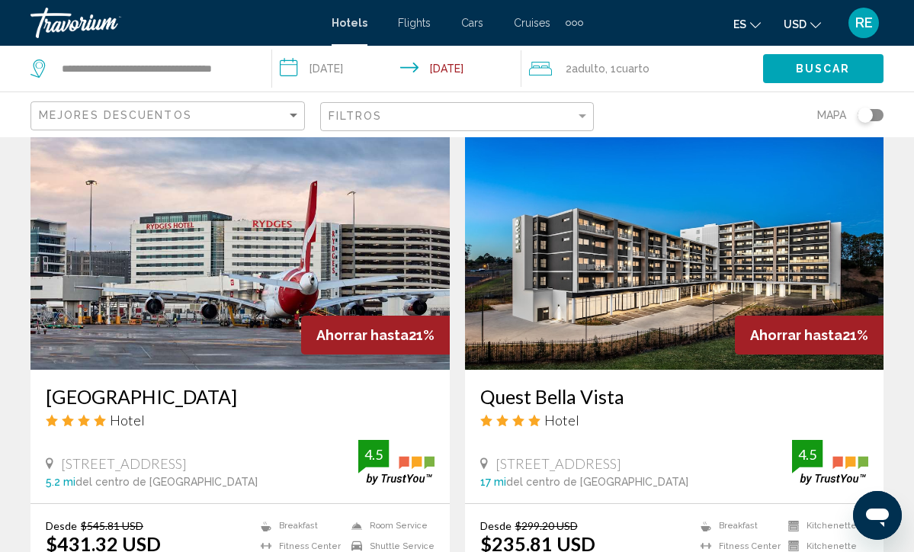
click at [361, 72] on input "**********" at bounding box center [399, 71] width 255 height 50
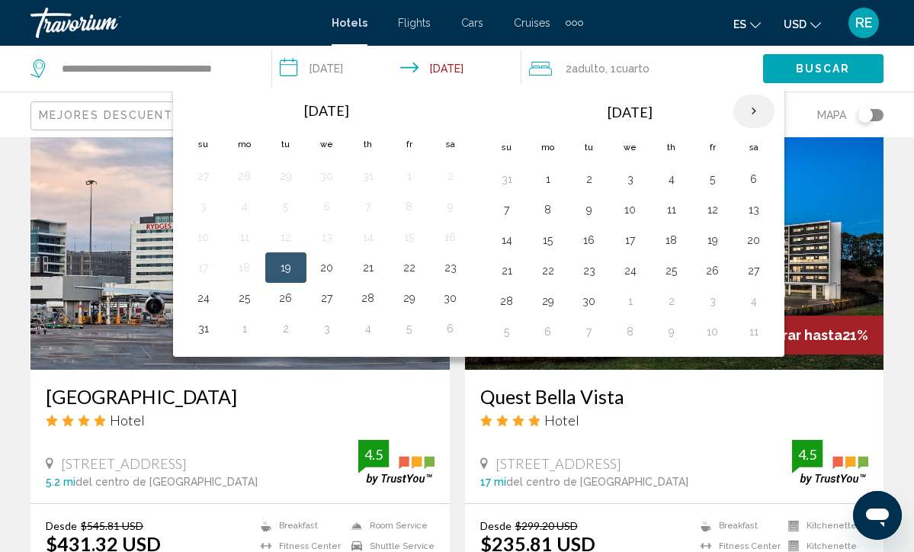
click at [754, 106] on th "Next month" at bounding box center [754, 112] width 41 height 34
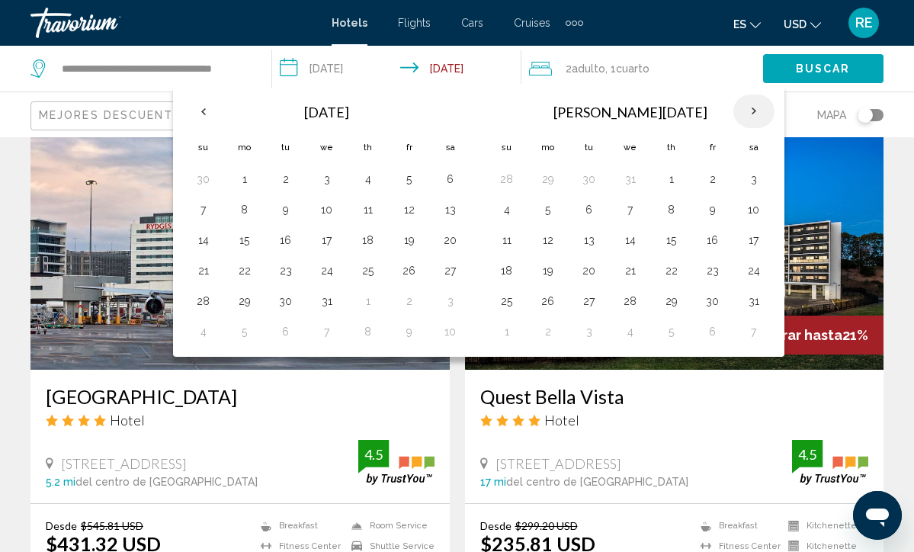
click at [754, 106] on th "Next month" at bounding box center [754, 112] width 41 height 34
click at [631, 244] on button "11" at bounding box center [630, 240] width 24 height 21
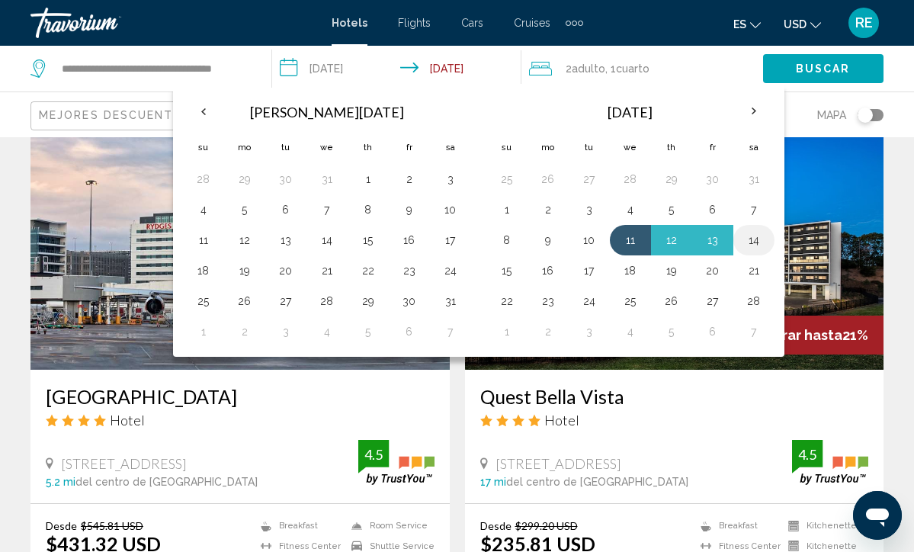
click at [757, 244] on button "14" at bounding box center [754, 240] width 24 height 21
type input "**********"
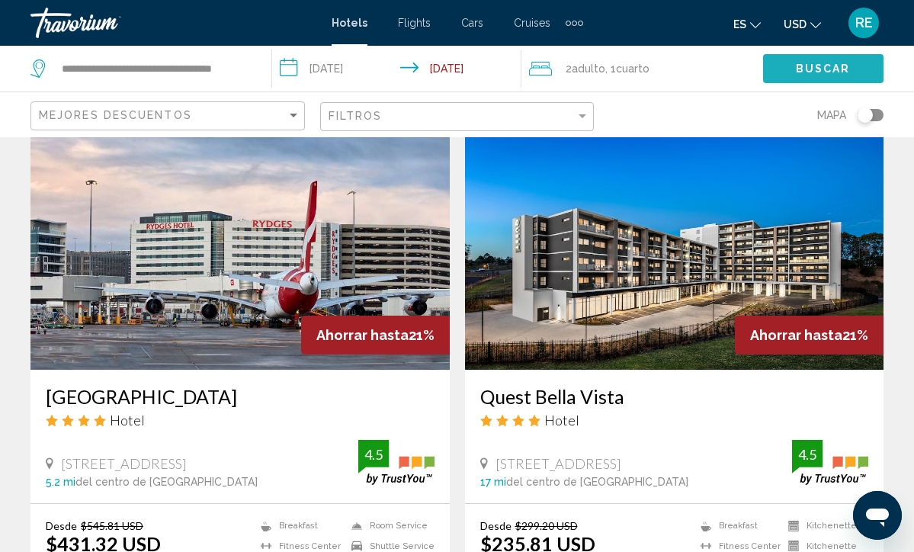
click at [801, 70] on span "Buscar" at bounding box center [823, 69] width 55 height 12
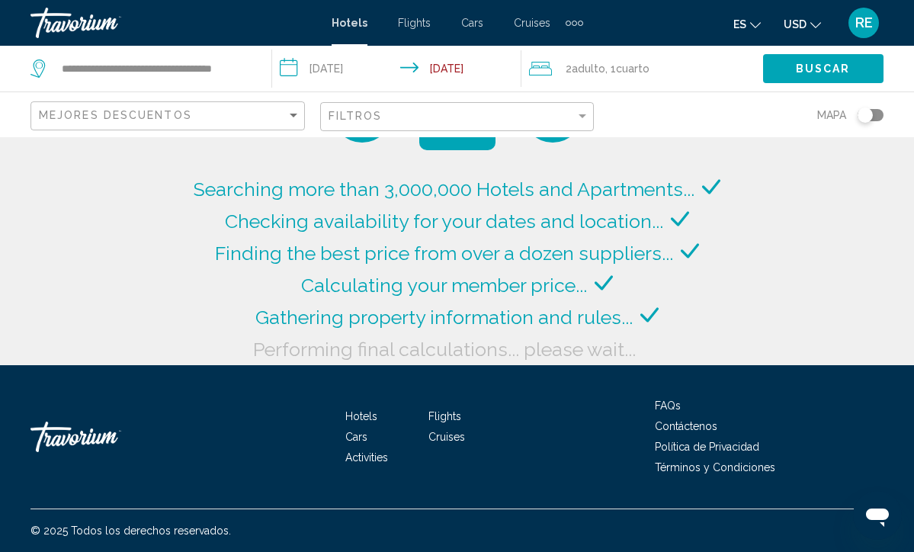
scroll to position [40, 0]
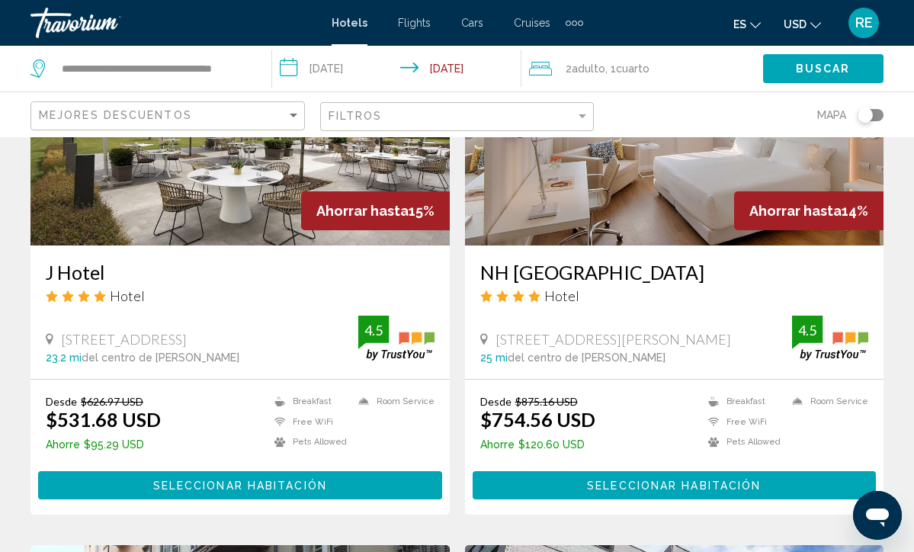
scroll to position [2431, 0]
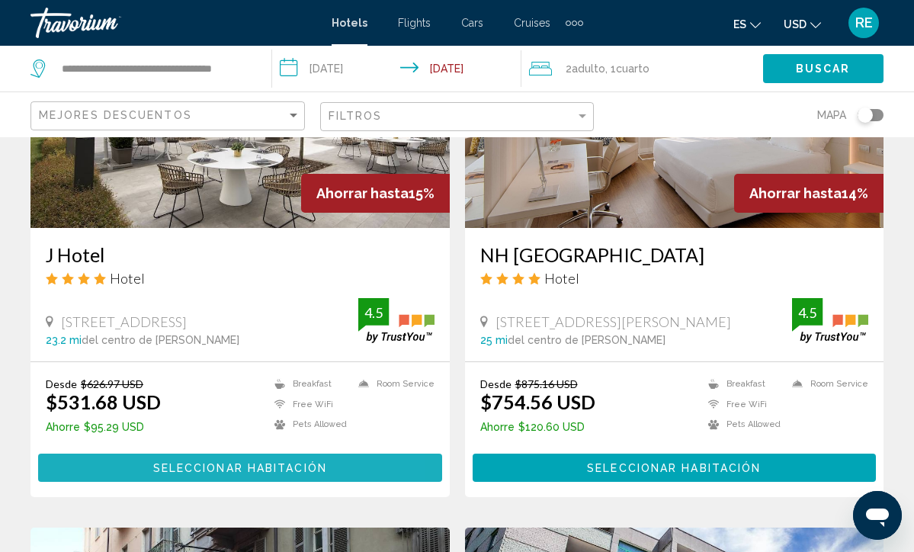
click at [292, 462] on span "Seleccionar habitación" at bounding box center [240, 468] width 174 height 12
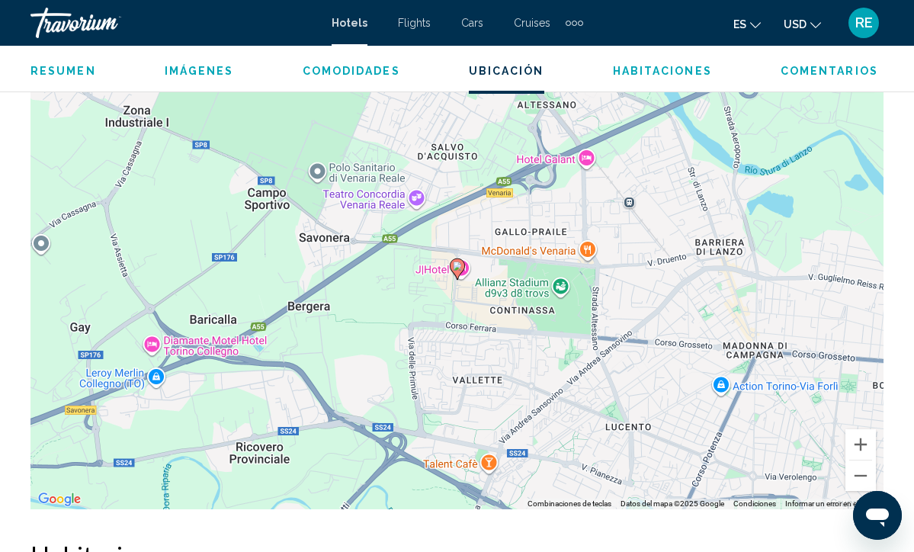
scroll to position [1755, 0]
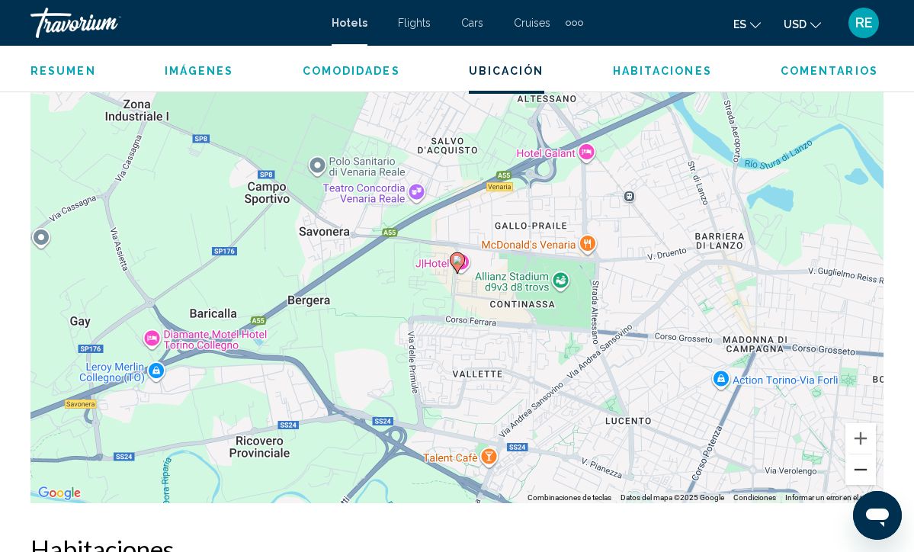
click at [861, 469] on button "Alejar" at bounding box center [861, 469] width 31 height 31
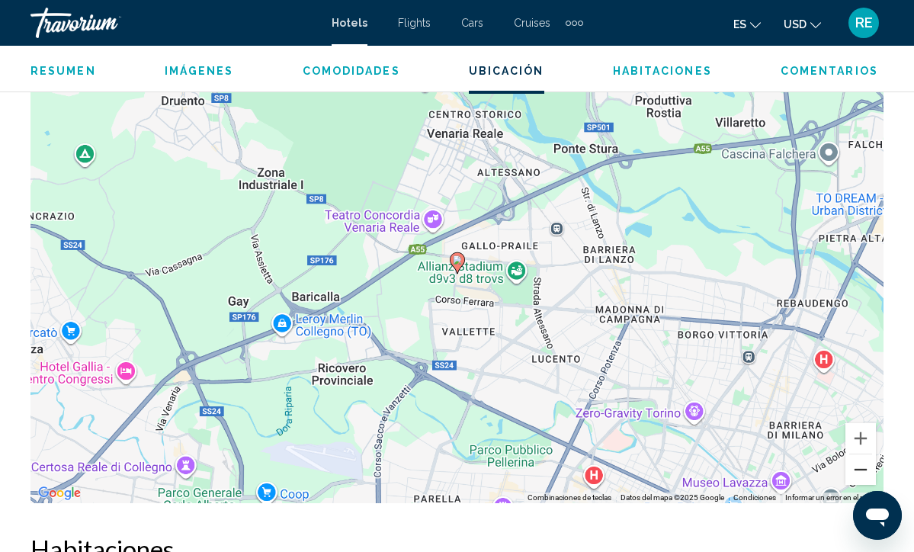
click at [861, 469] on button "Alejar" at bounding box center [861, 469] width 31 height 31
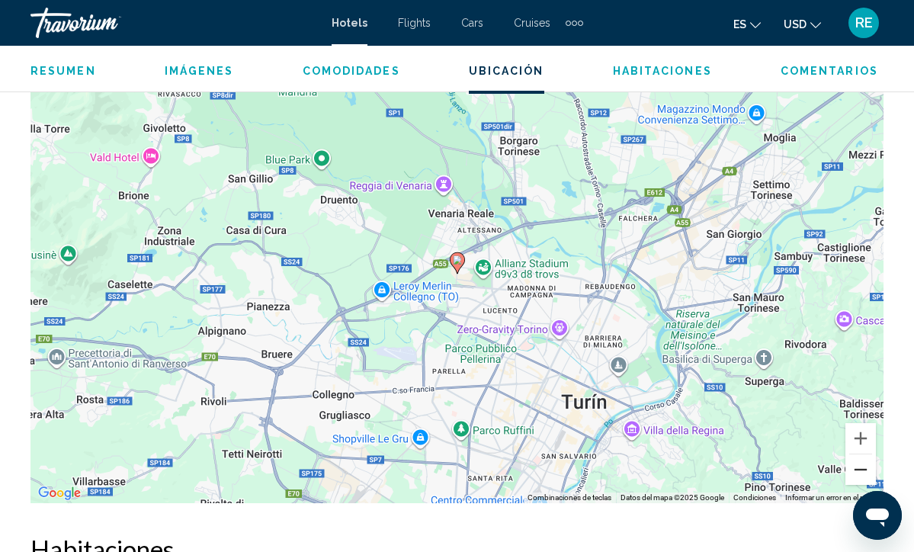
click at [861, 469] on button "Alejar" at bounding box center [861, 469] width 31 height 31
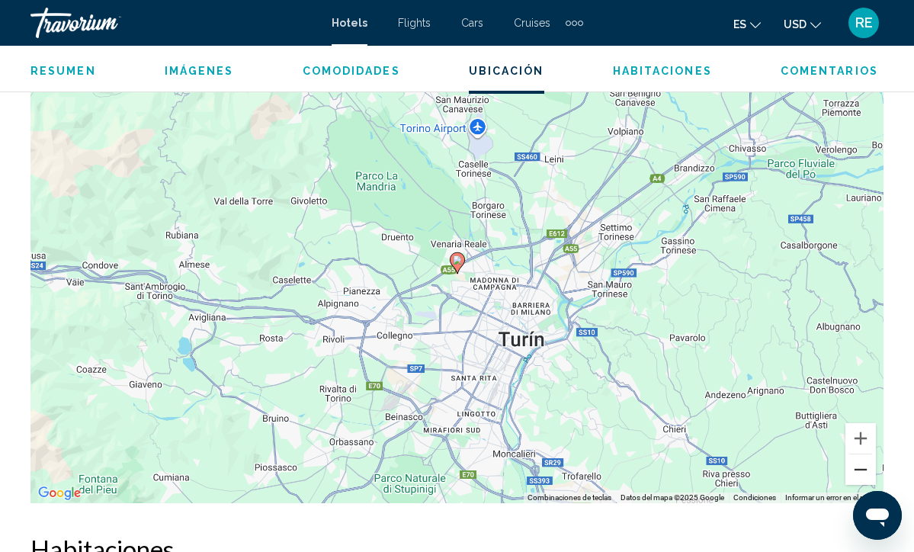
click at [861, 469] on button "Alejar" at bounding box center [861, 469] width 31 height 31
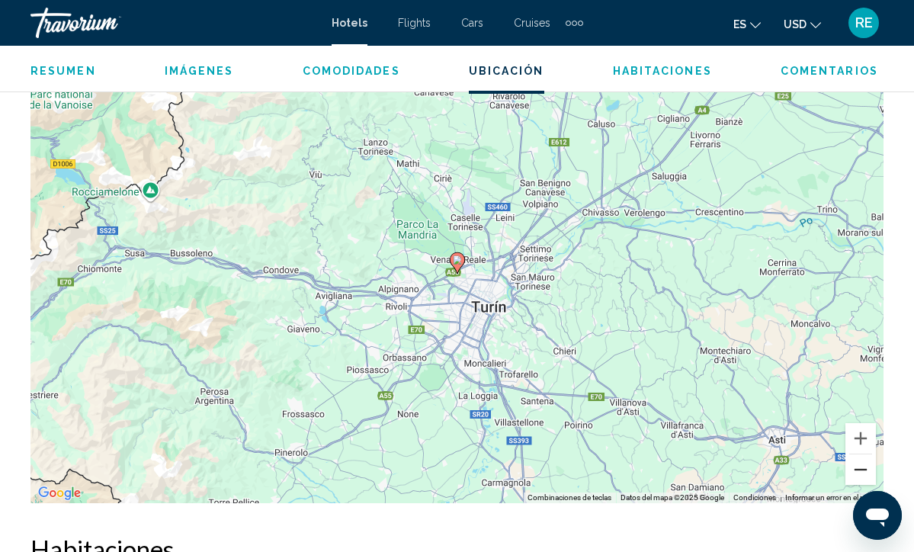
click at [862, 469] on button "Alejar" at bounding box center [861, 469] width 31 height 31
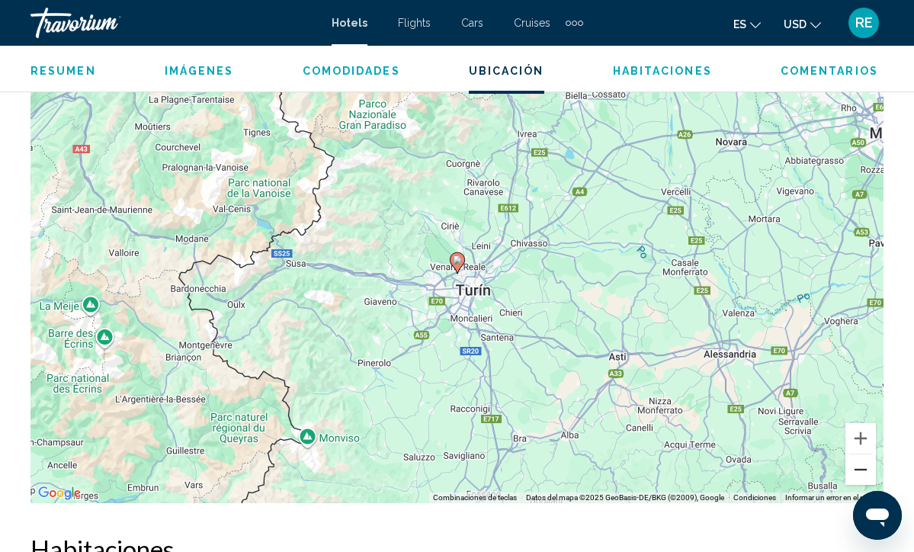
click at [862, 469] on button "Alejar" at bounding box center [861, 469] width 31 height 31
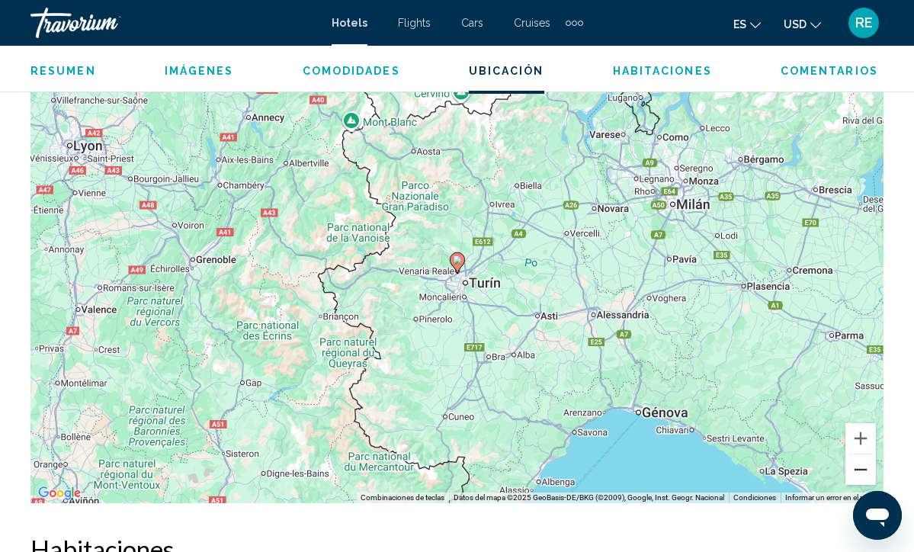
click at [862, 469] on button "Alejar" at bounding box center [861, 469] width 31 height 31
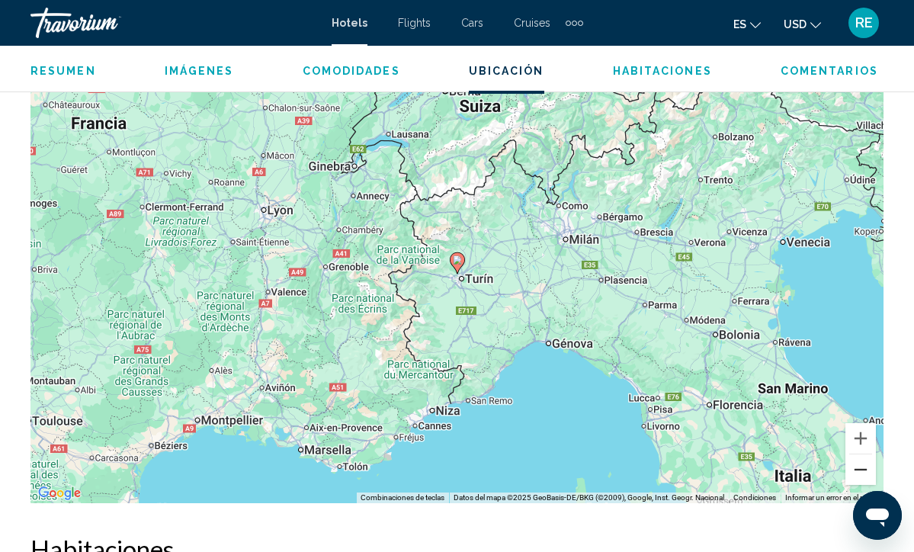
click at [862, 469] on button "Alejar" at bounding box center [861, 469] width 31 height 31
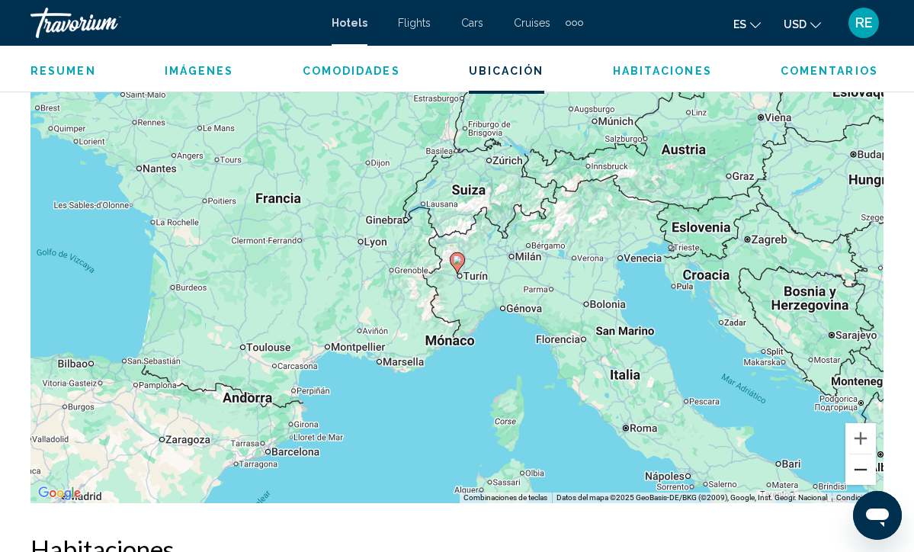
click at [862, 469] on button "Alejar" at bounding box center [861, 469] width 31 height 31
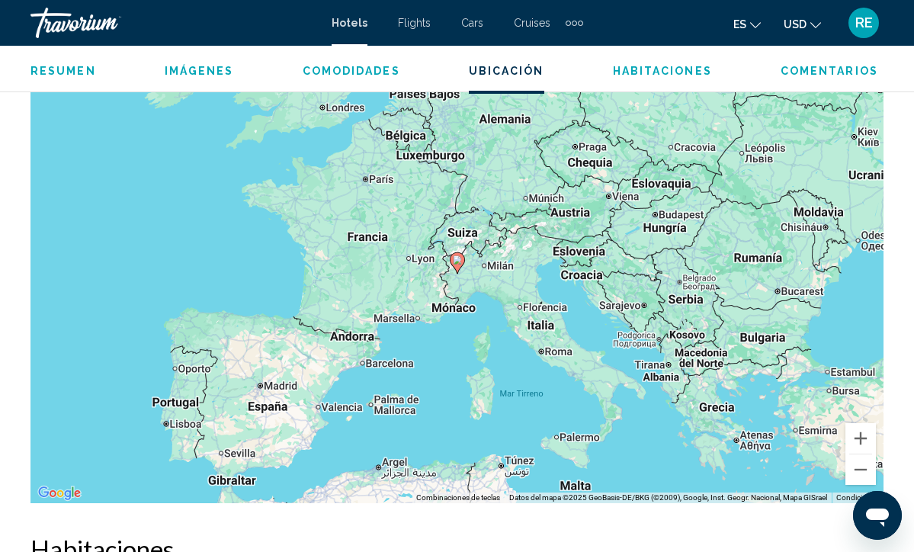
click at [565, 362] on div "Para activar la función de arrastrar con el teclado, presiona Alt + Intro. Una …" at bounding box center [457, 275] width 853 height 458
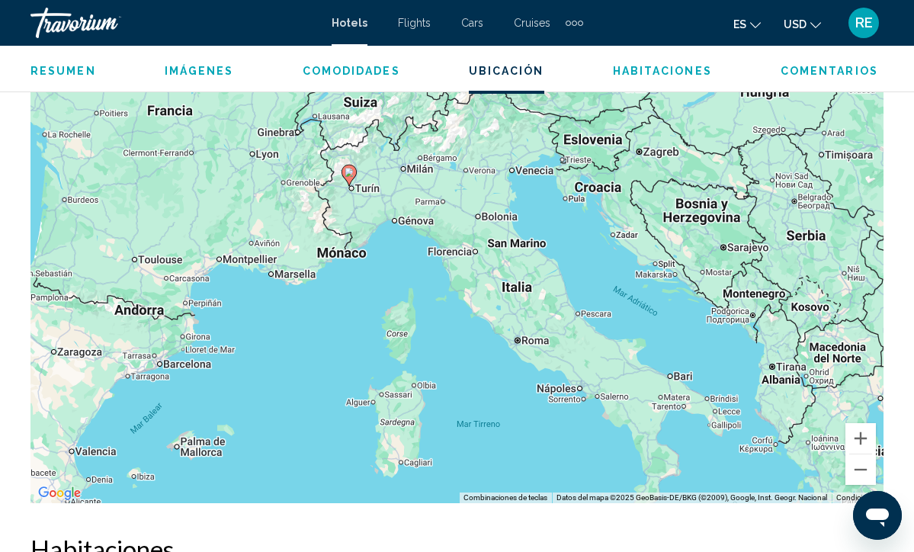
click at [565, 362] on div "Para activar la función de arrastrar con el teclado, presiona Alt + Intro. Una …" at bounding box center [457, 275] width 853 height 458
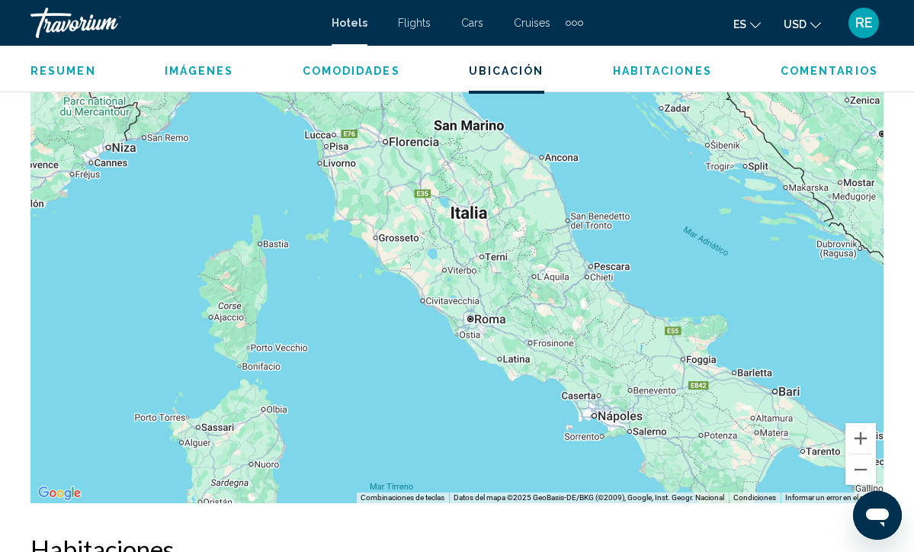
click at [565, 362] on div "Para activar la función de arrastrar con el teclado, presiona Alt + Intro. Una …" at bounding box center [457, 275] width 853 height 458
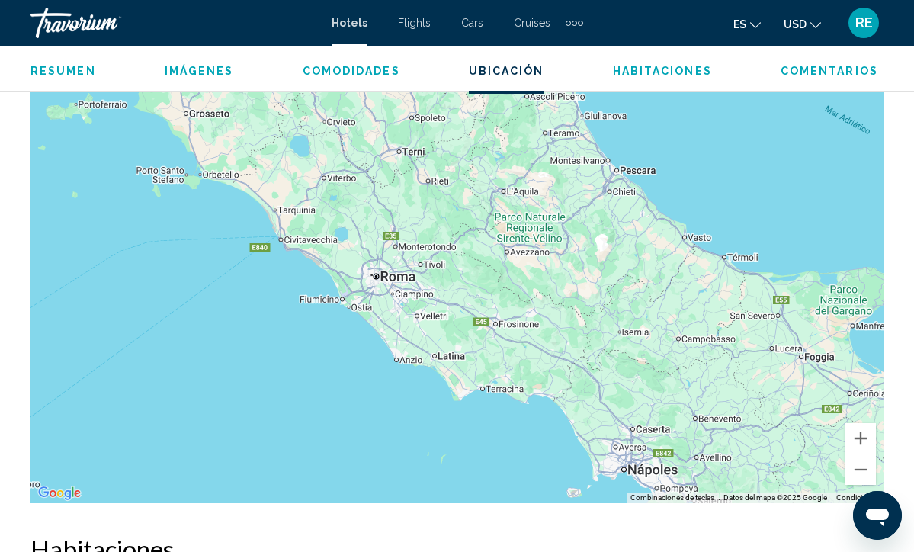
click at [565, 362] on div "Main content" at bounding box center [457, 275] width 853 height 458
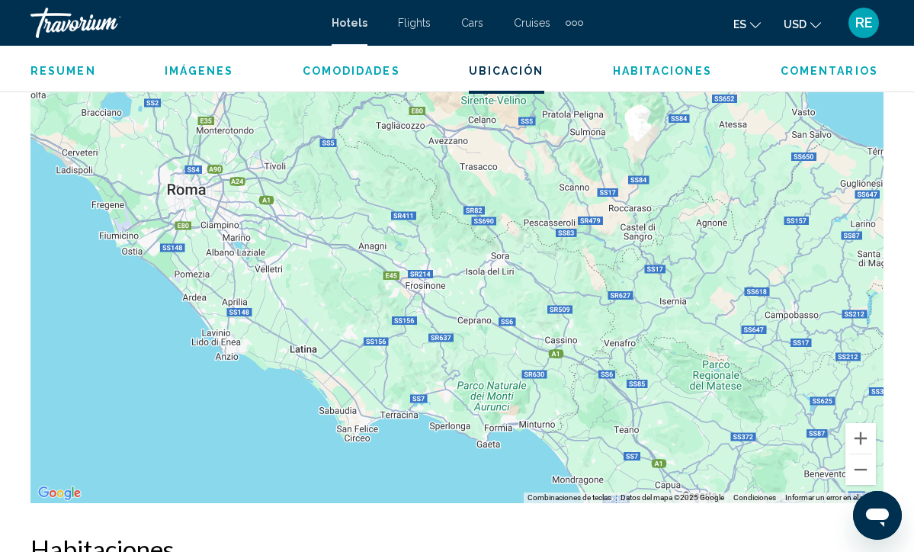
click at [650, 69] on span "Habitaciones" at bounding box center [662, 71] width 99 height 12
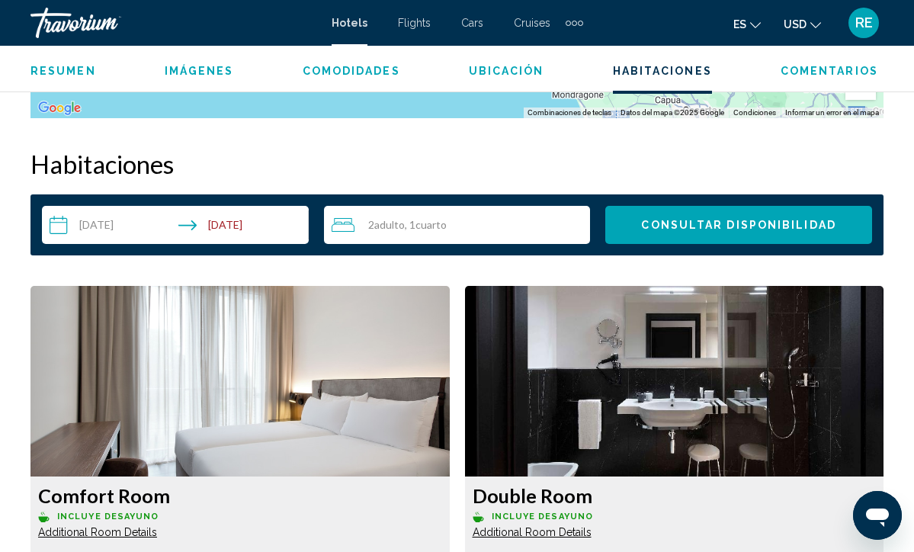
scroll to position [2198, 0]
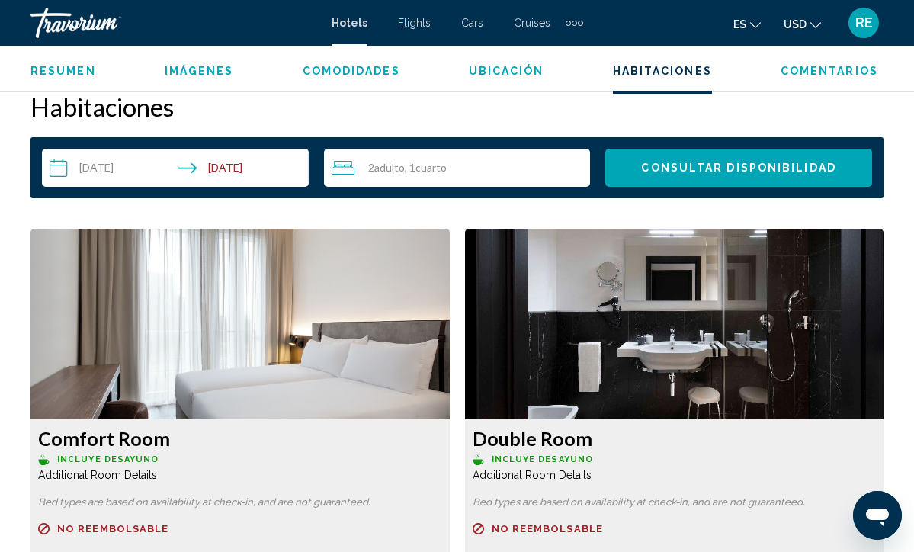
click at [85, 74] on span "Resumen" at bounding box center [64, 71] width 66 height 12
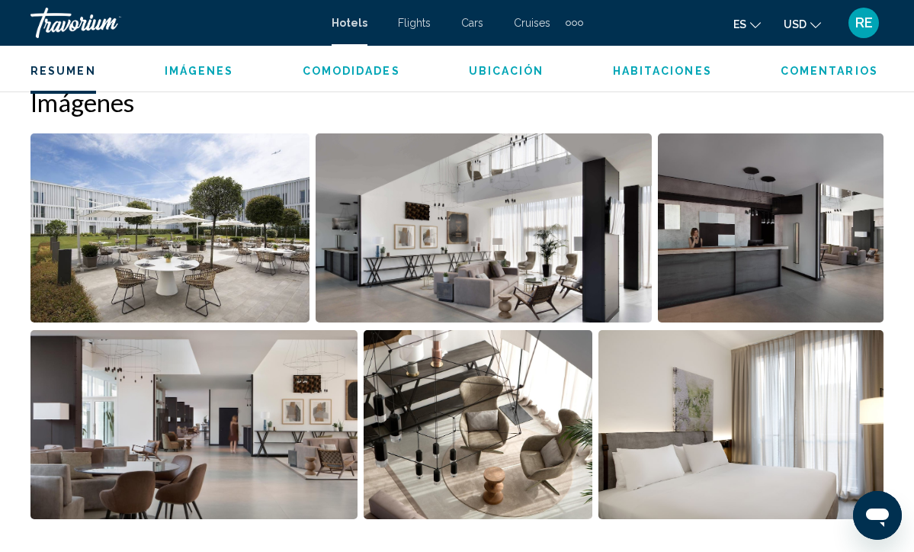
scroll to position [756, 0]
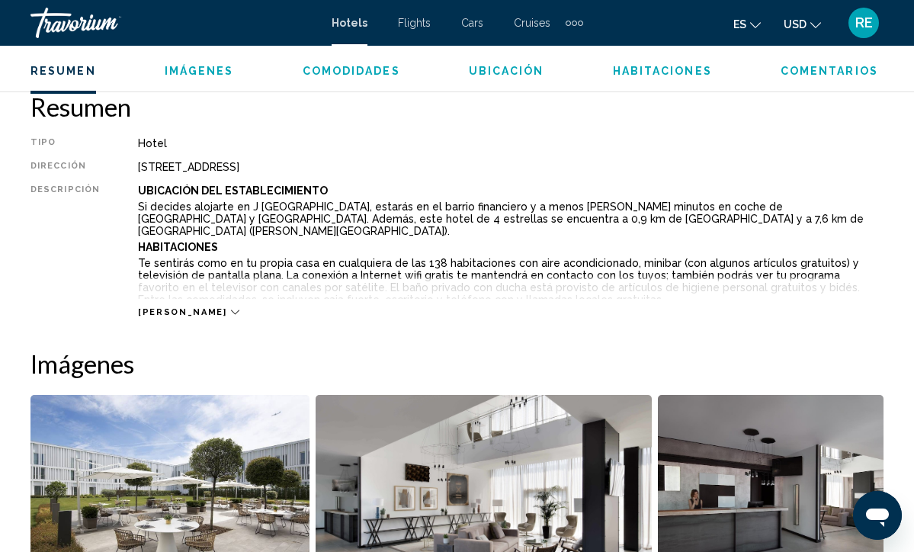
click at [185, 76] on span "Imágenes" at bounding box center [199, 71] width 69 height 12
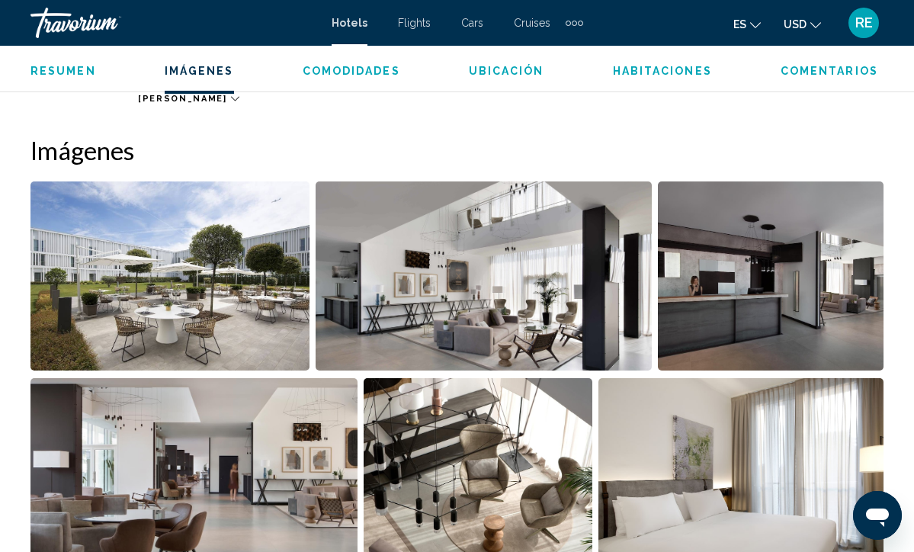
scroll to position [1013, 0]
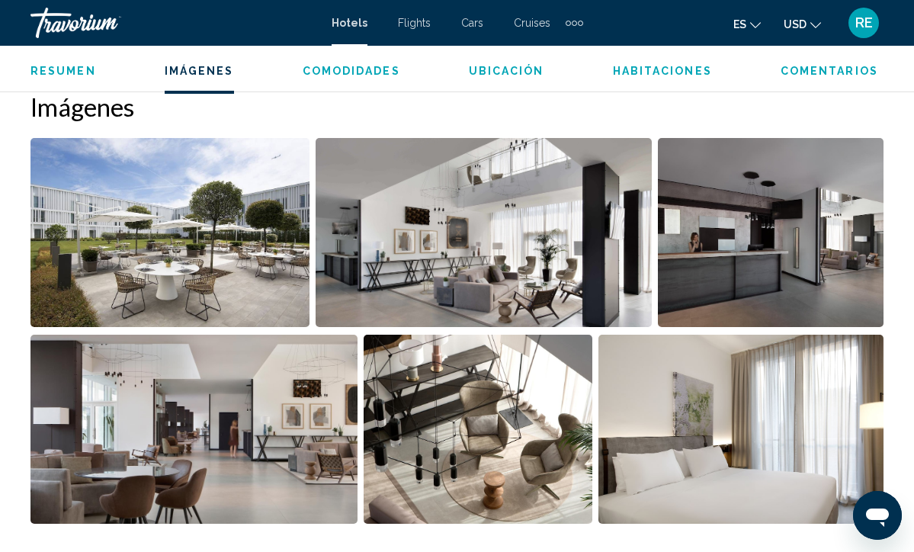
click at [567, 25] on div "Extra navigation items" at bounding box center [575, 22] width 18 height 23
click at [530, 104] on h2 "Imágenes" at bounding box center [457, 107] width 853 height 31
